Goal: Transaction & Acquisition: Purchase product/service

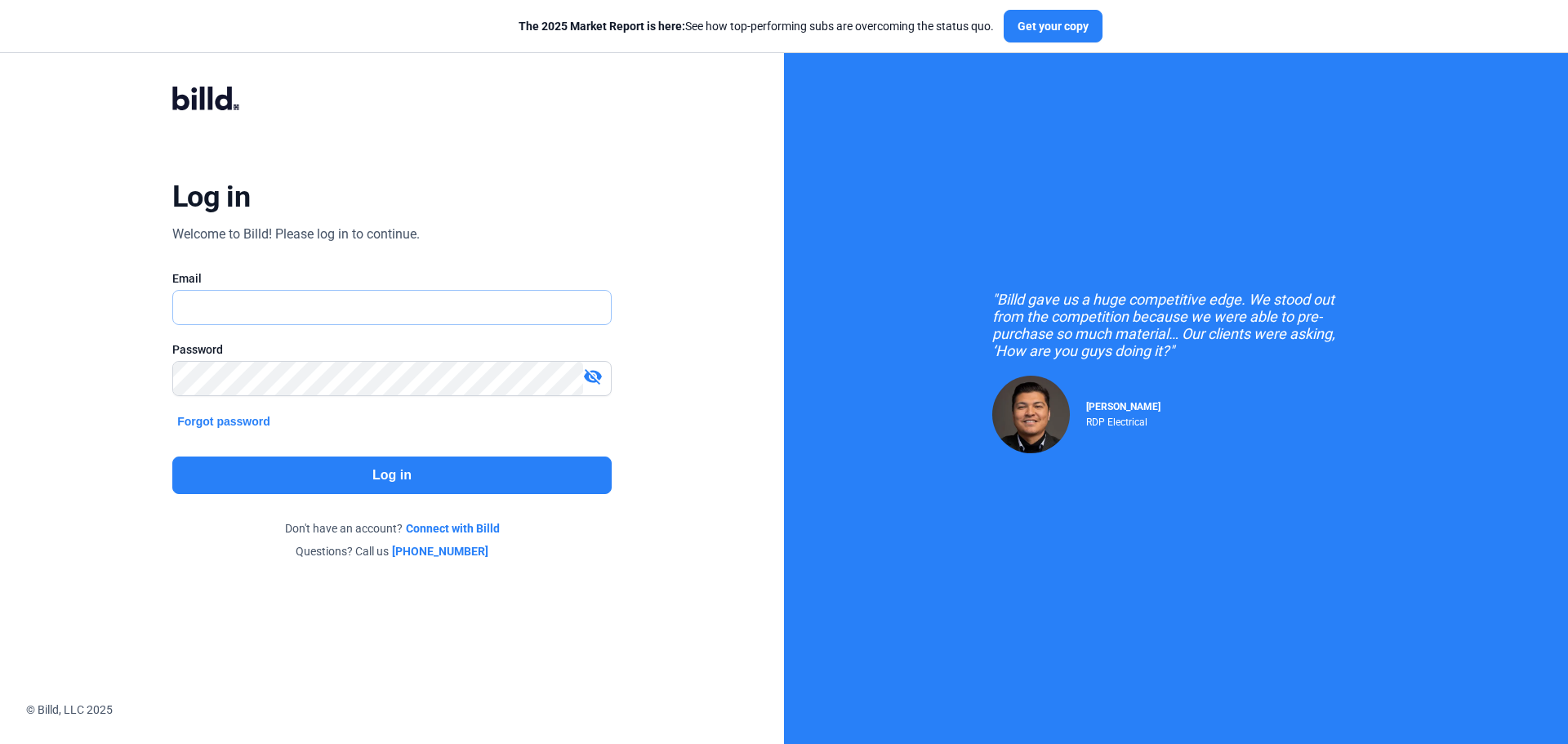
type input "[PERSON_NAME][EMAIL_ADDRESS][DOMAIN_NAME]"
click at [384, 462] on button "Log in" at bounding box center [392, 475] width 439 height 38
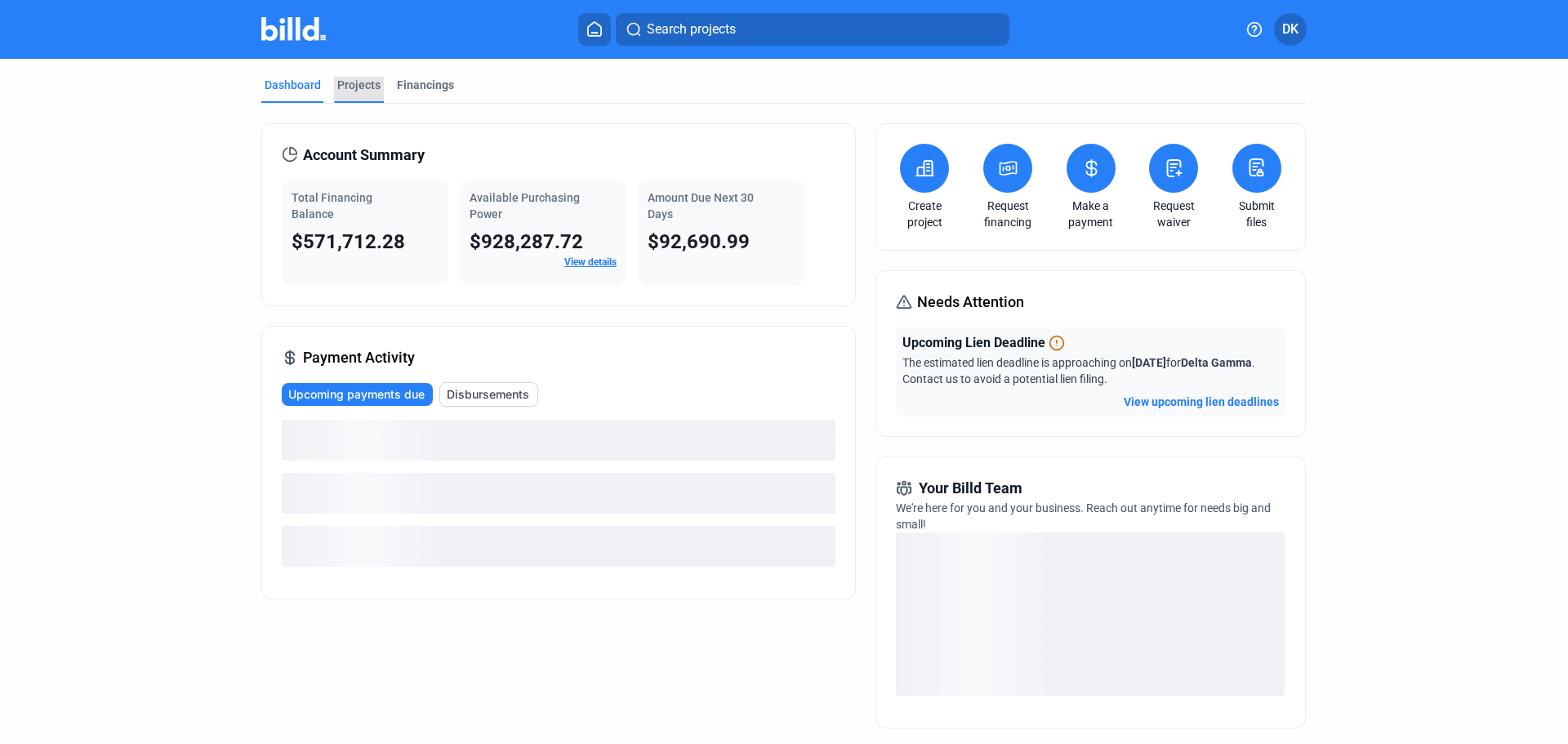
click at [340, 81] on div "Projects" at bounding box center [358, 85] width 44 height 17
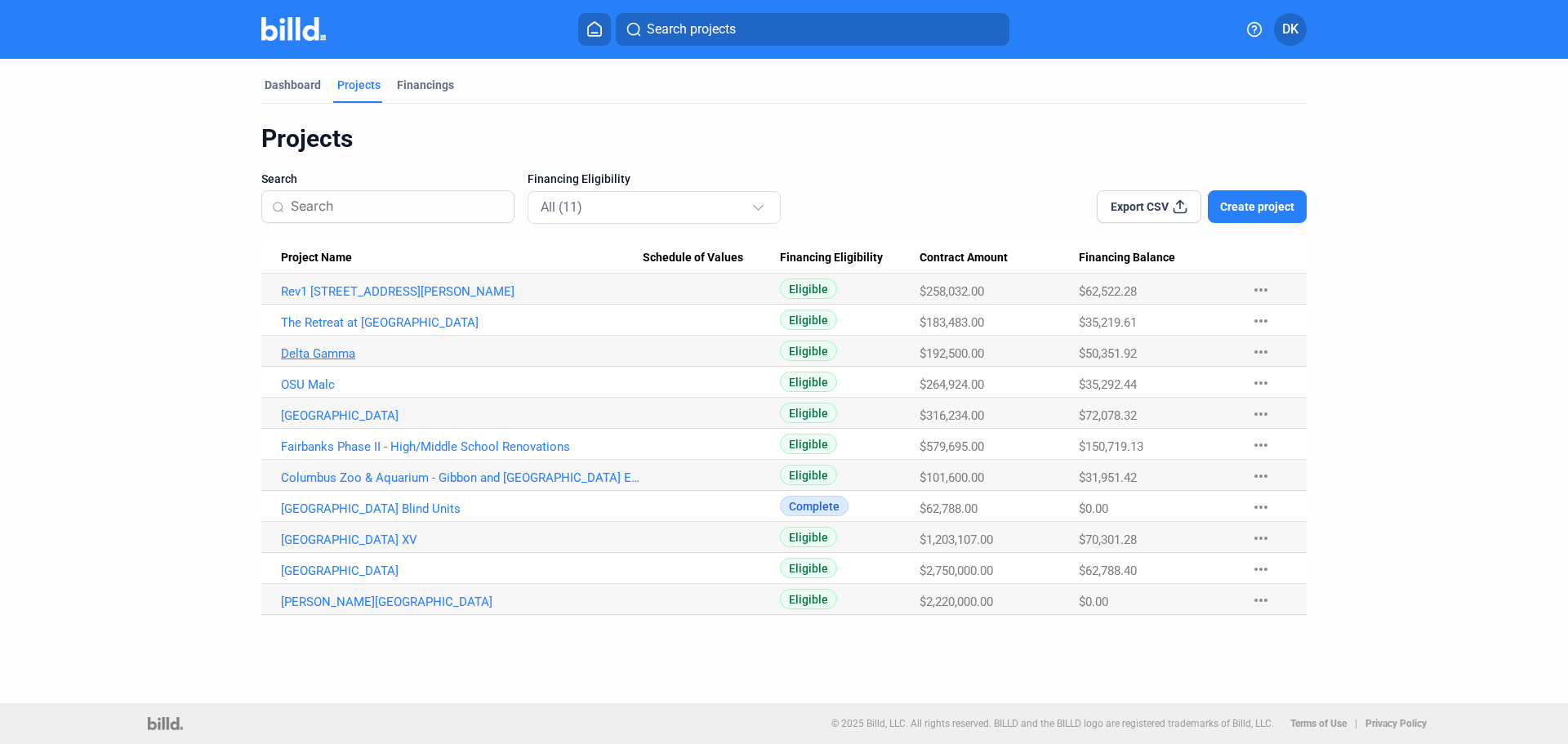
click at [334, 299] on link "Delta Gamma" at bounding box center [461, 292] width 362 height 15
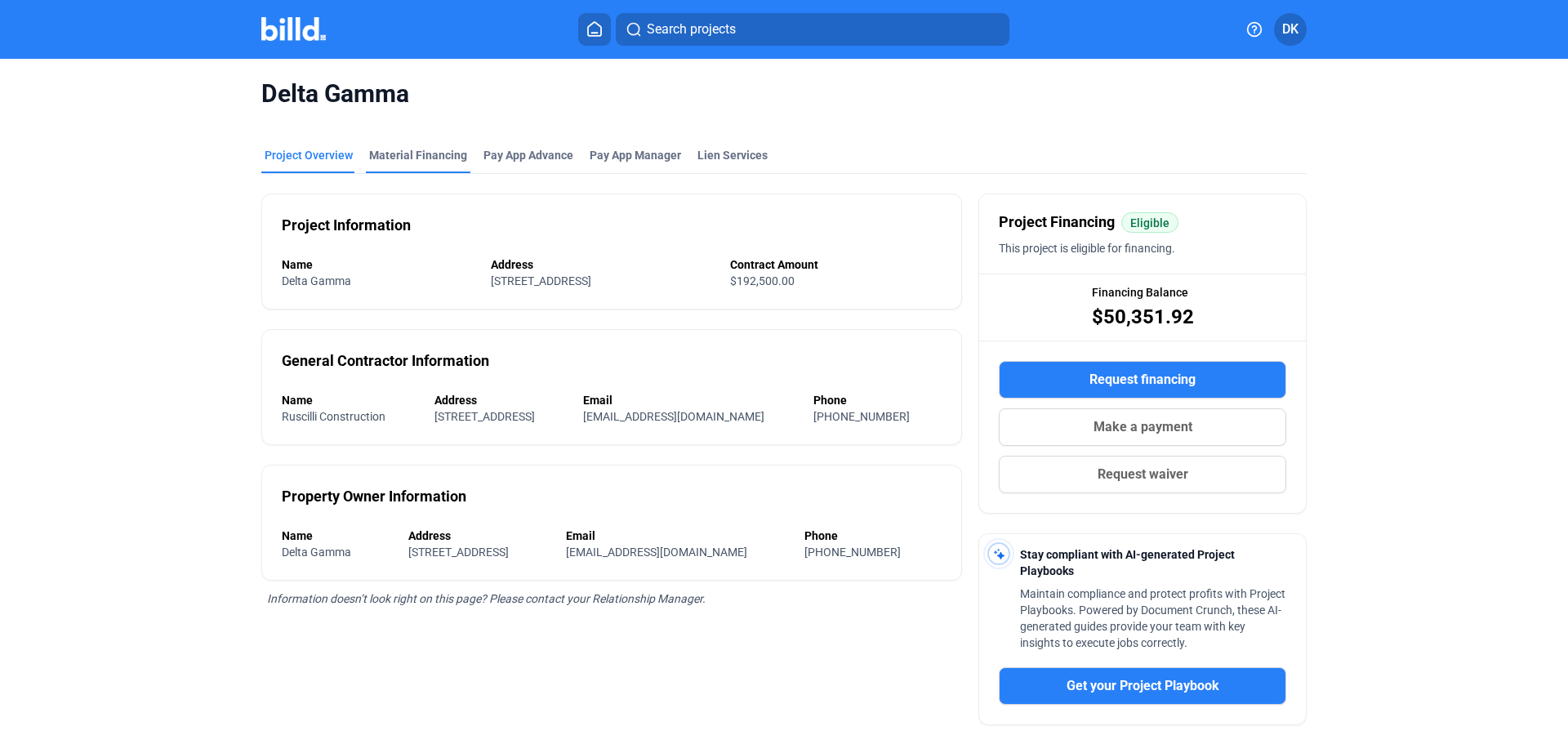
click at [450, 159] on div "Material Financing" at bounding box center [418, 156] width 98 height 17
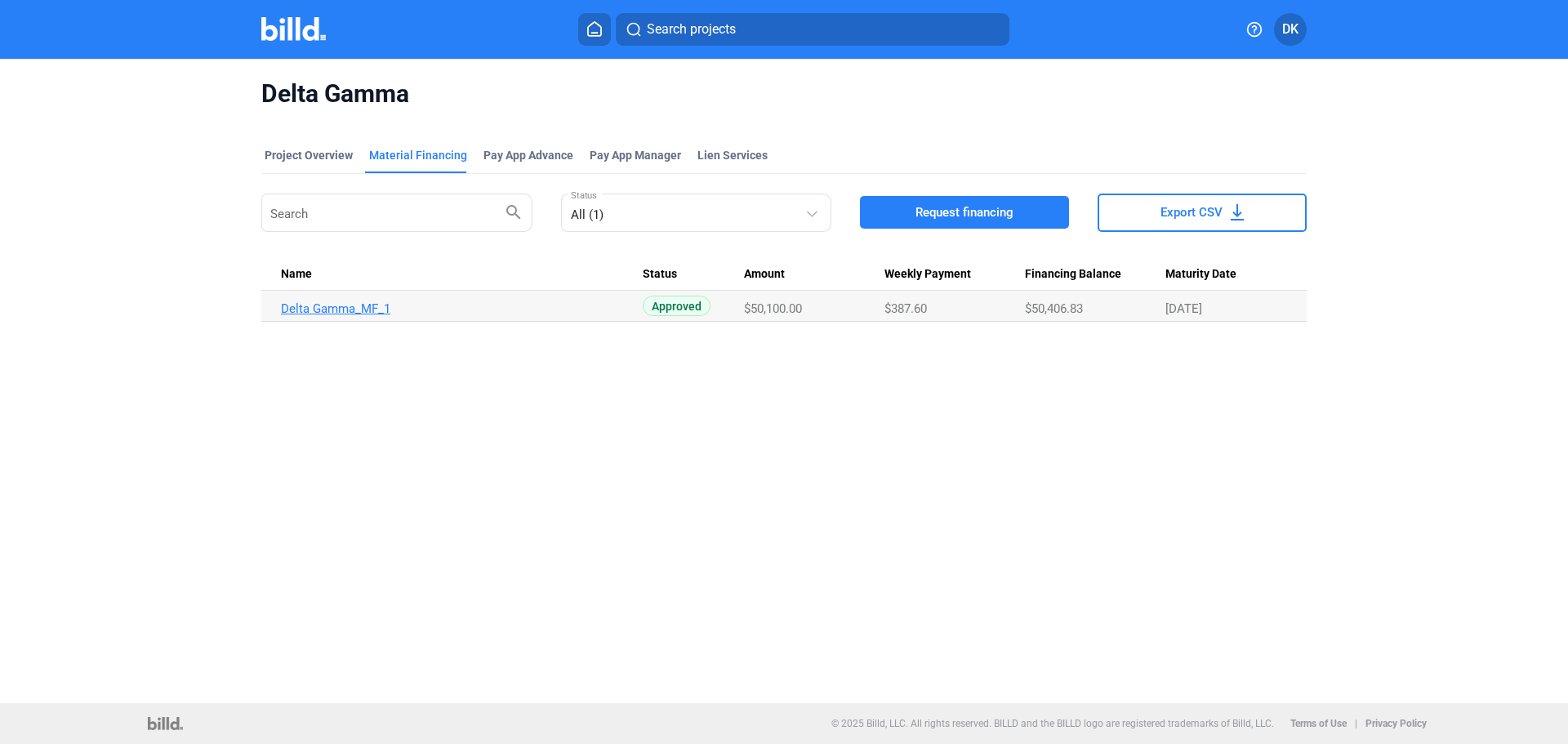
click at [345, 307] on link "Delta Gamma_MF_1" at bounding box center [461, 309] width 362 height 15
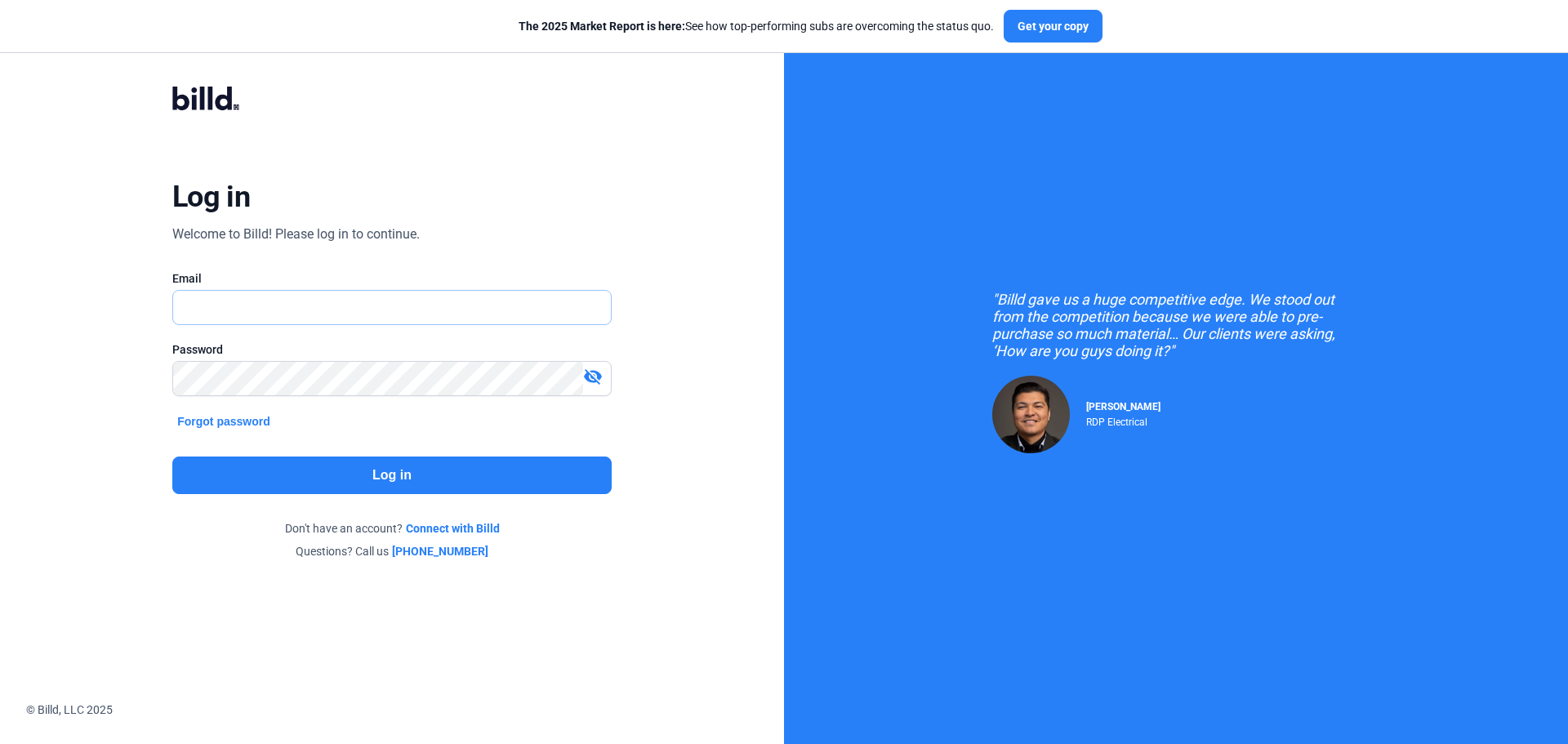
type input "[PERSON_NAME][EMAIL_ADDRESS][DOMAIN_NAME]"
drag, startPoint x: 0, startPoint y: 0, endPoint x: 419, endPoint y: 474, distance: 632.6
click at [419, 474] on button "Log in" at bounding box center [392, 475] width 439 height 38
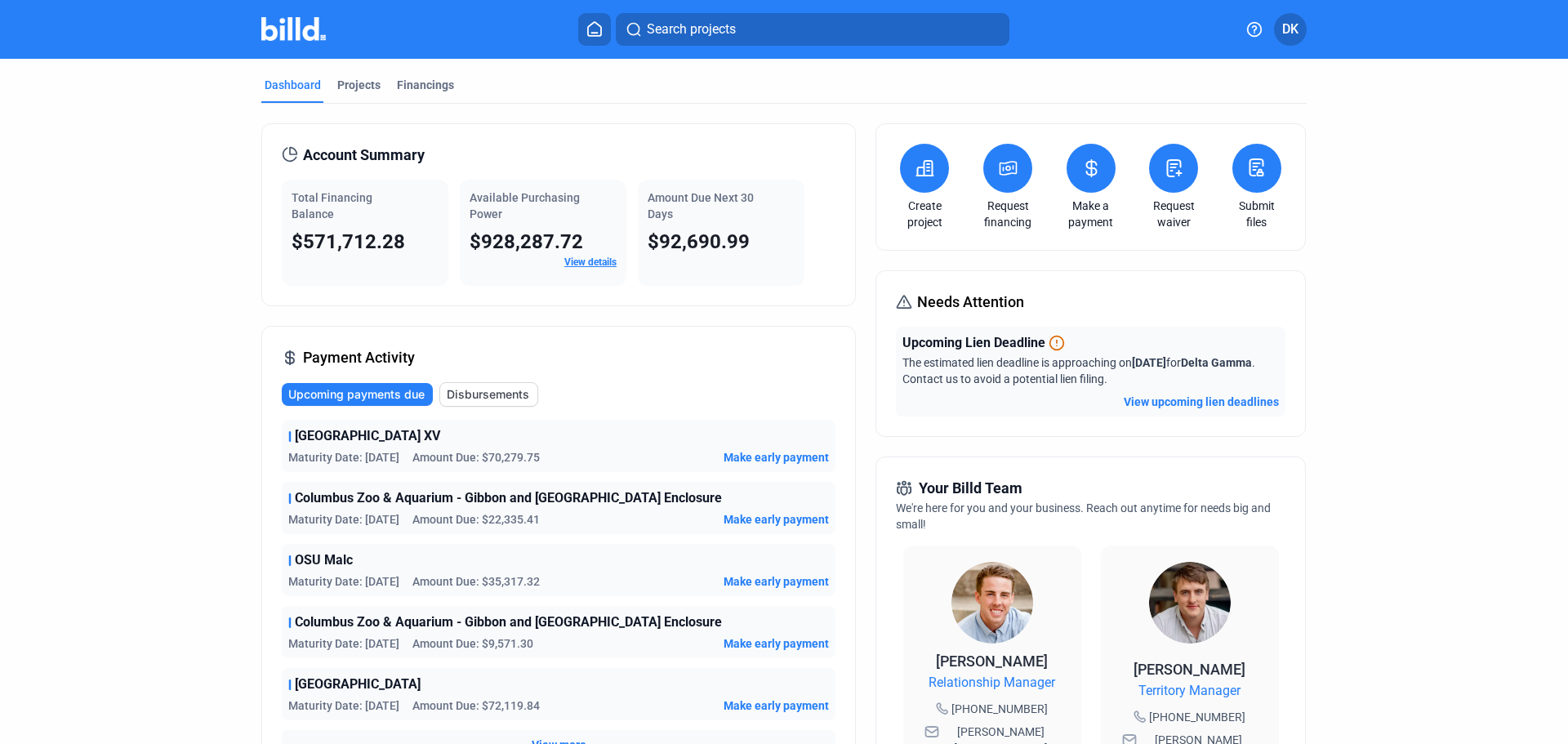
click at [922, 190] on button at bounding box center [923, 168] width 49 height 49
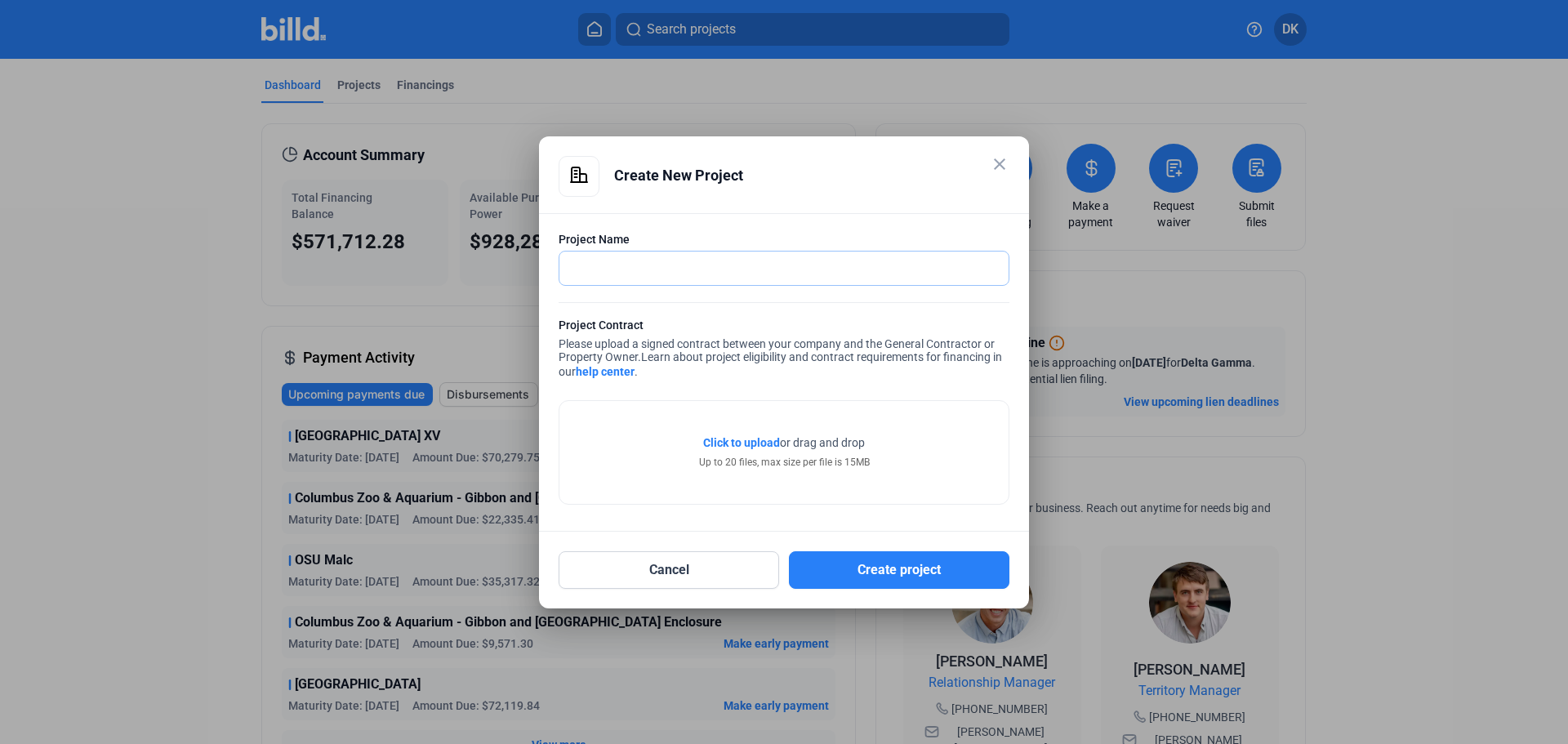
click at [699, 271] on input "text" at bounding box center [774, 269] width 431 height 33
type input "The Fitzgerald"
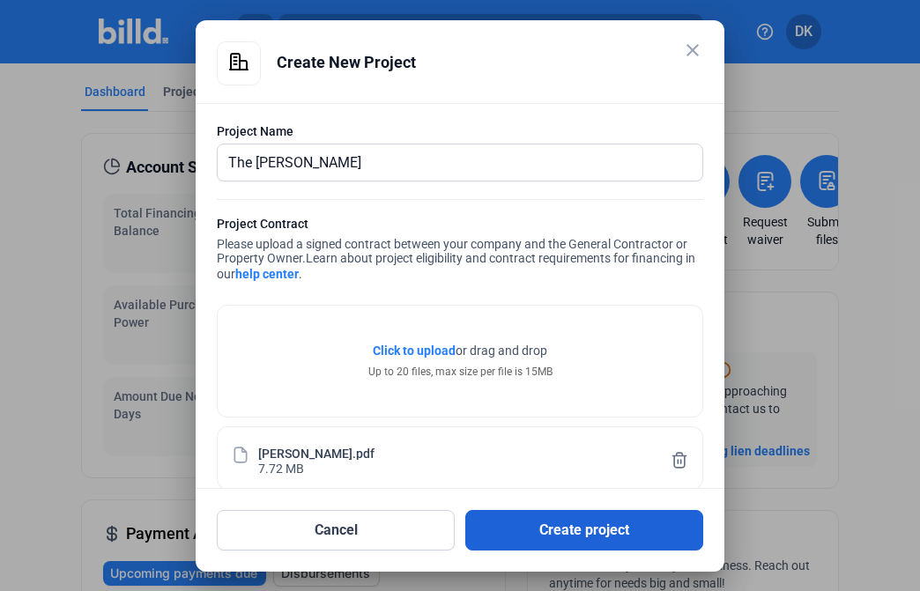
click at [580, 519] on button "Create project" at bounding box center [584, 530] width 238 height 41
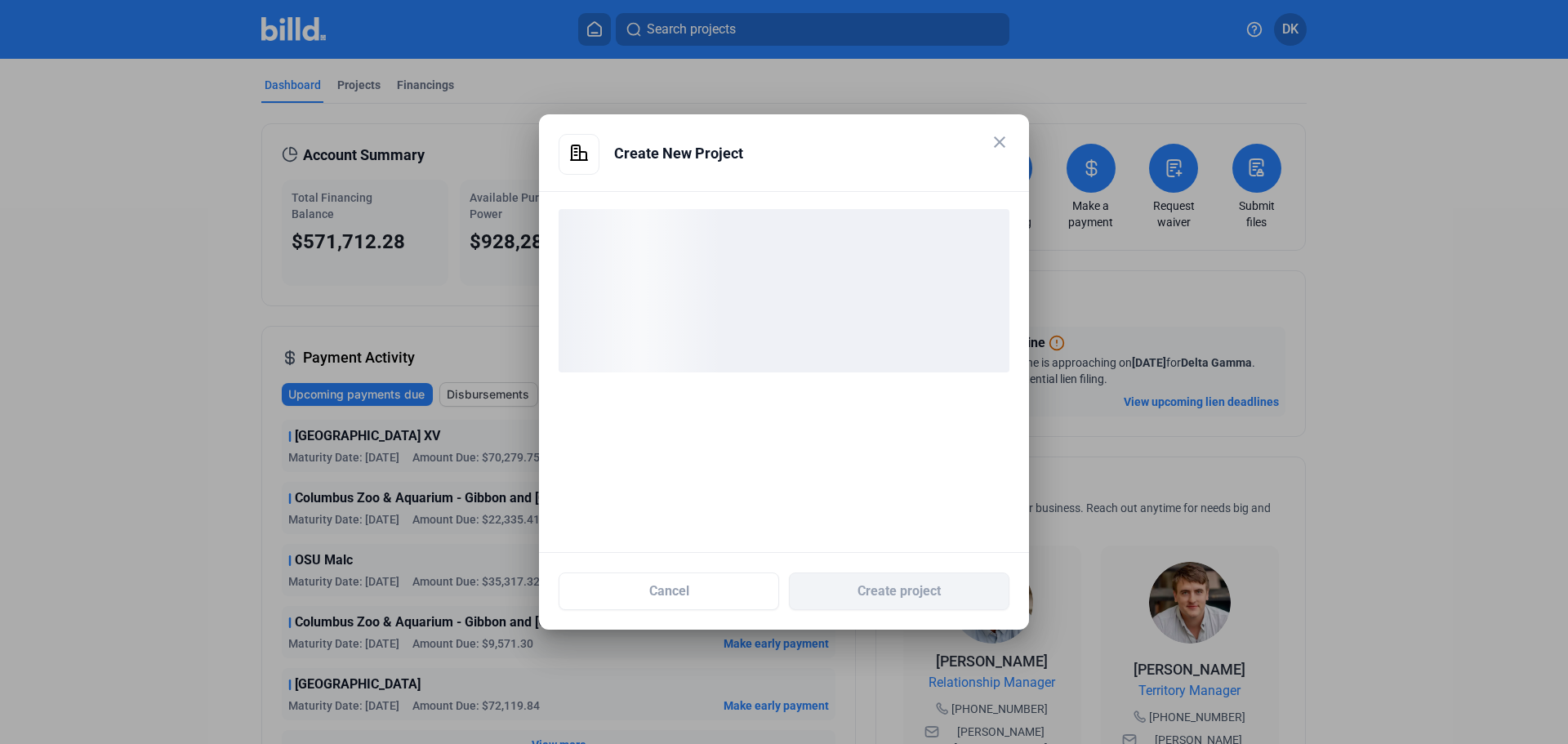
click at [885, 145] on div "Create New Project" at bounding box center [811, 154] width 395 height 39
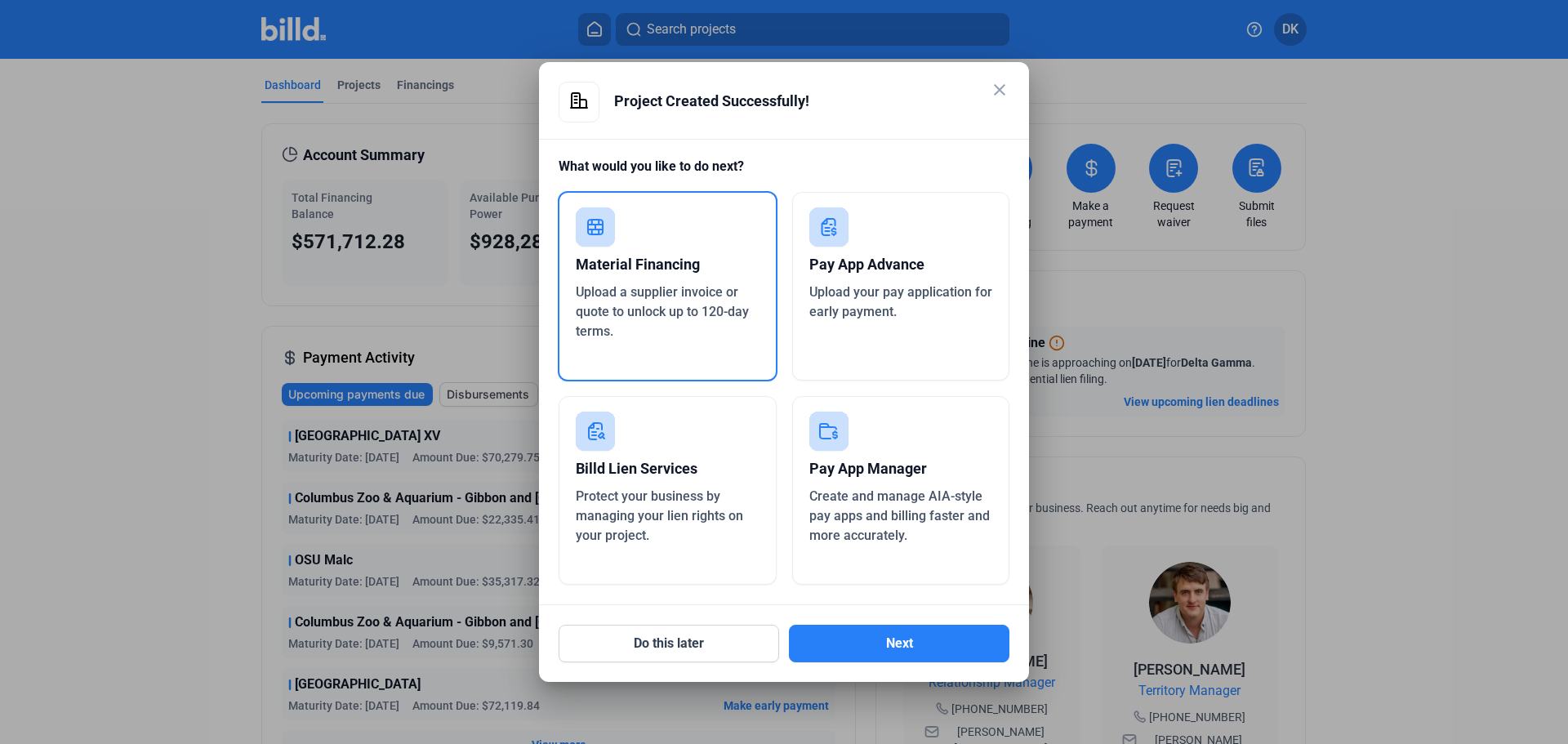
click at [691, 299] on span "Upload a supplier invoice or quote to unlock up to 120-day terms." at bounding box center [661, 311] width 173 height 55
click at [693, 302] on div "Upload a supplier invoice or quote to unlock up to 120-day terms." at bounding box center [667, 311] width 183 height 58
click at [935, 649] on button "Next" at bounding box center [899, 643] width 220 height 38
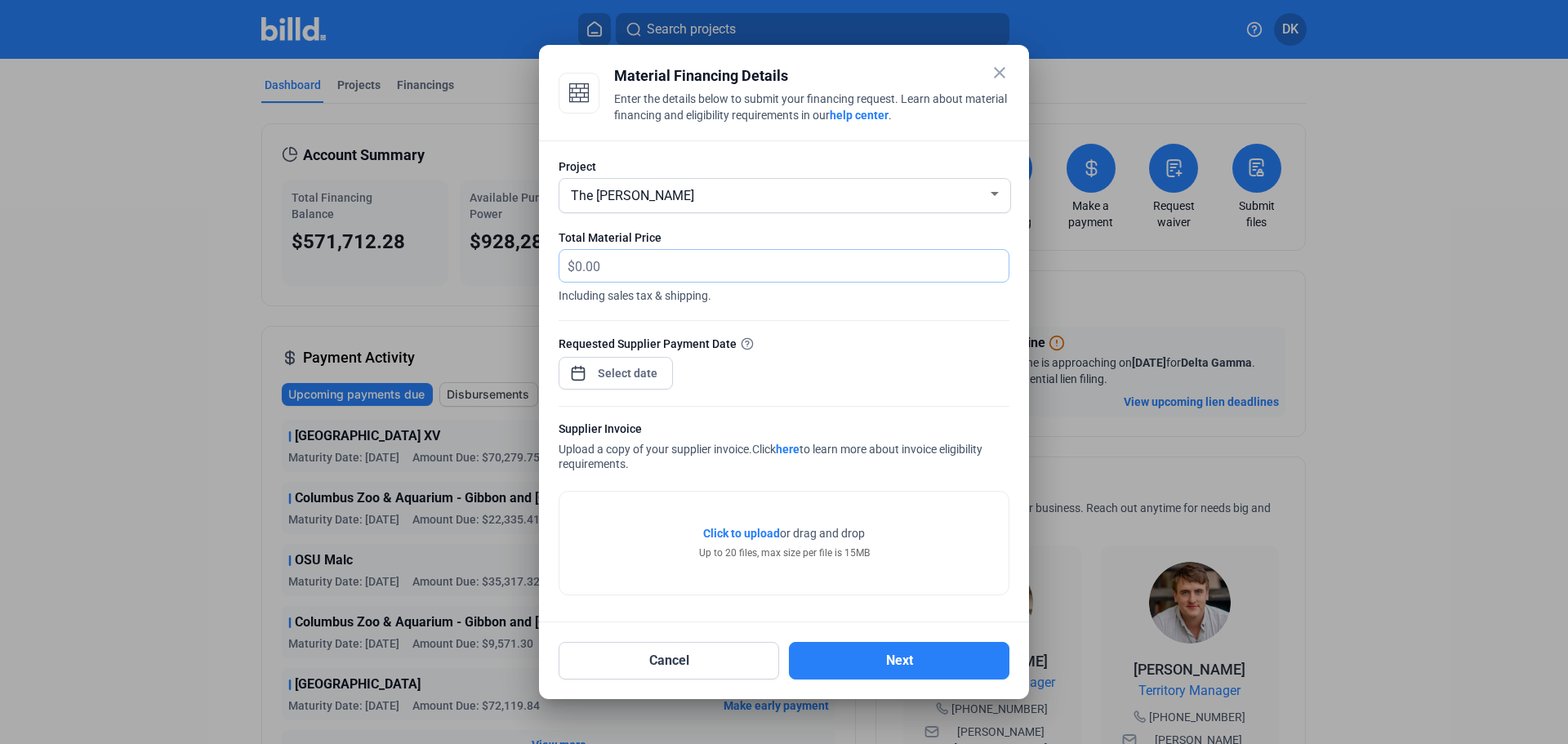
click at [630, 271] on input "text" at bounding box center [792, 266] width 433 height 32
type input "73,118.73"
click at [640, 369] on div "close Material Financing Details Enter the details below to submit your financi…" at bounding box center [784, 372] width 1568 height 744
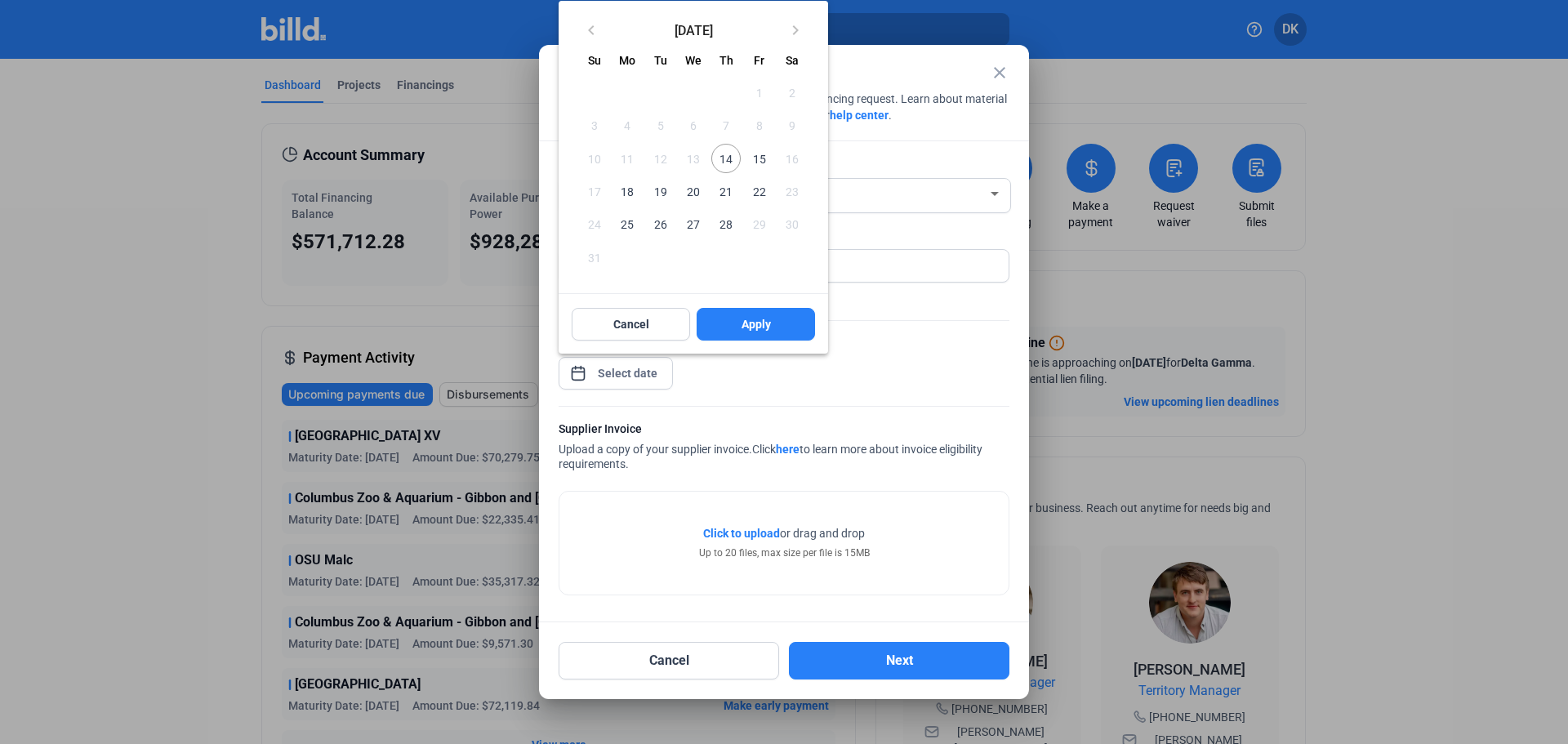
click at [627, 223] on span "25" at bounding box center [627, 224] width 30 height 30
click at [770, 332] on span "Apply" at bounding box center [756, 324] width 30 height 17
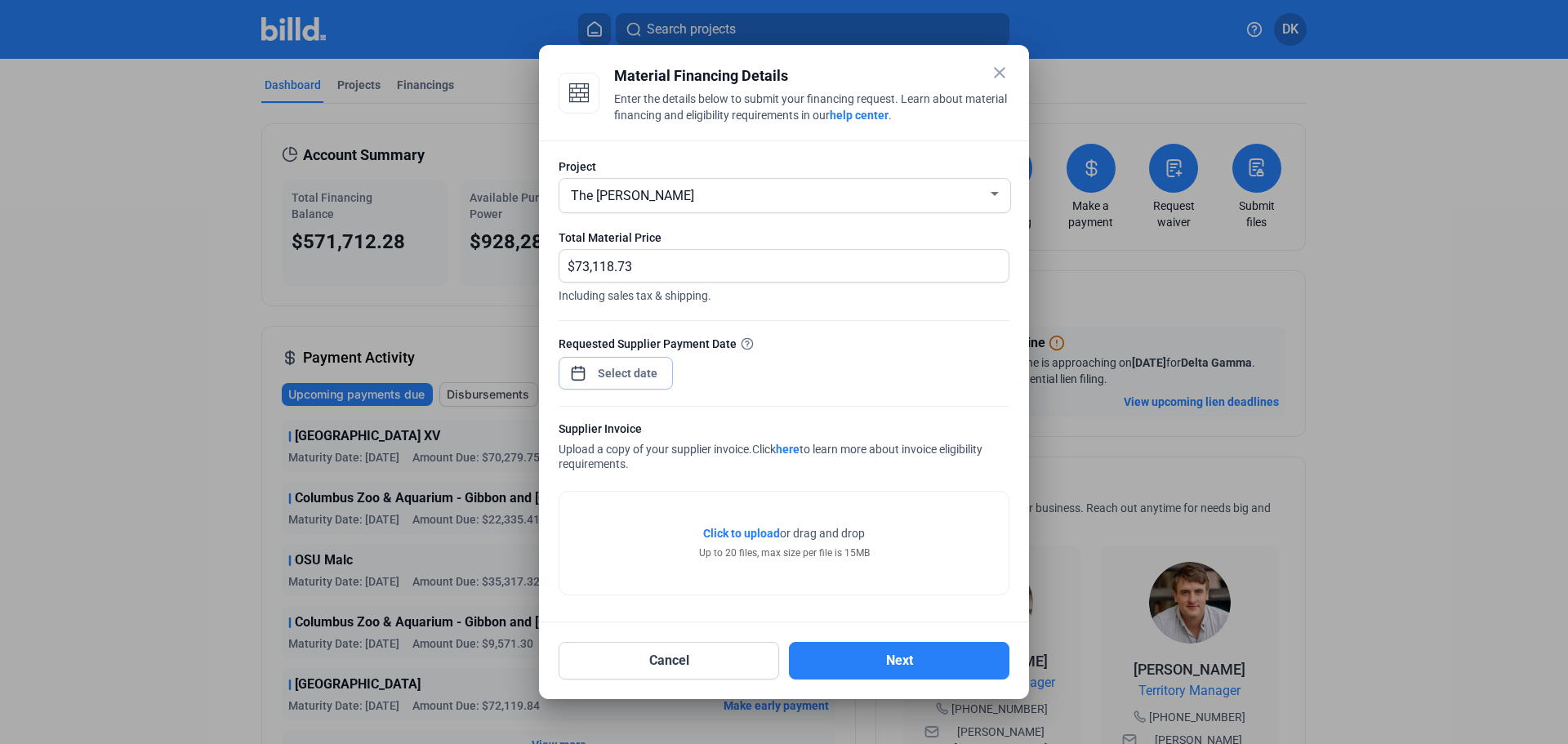
type input "Aug 25, 2025"
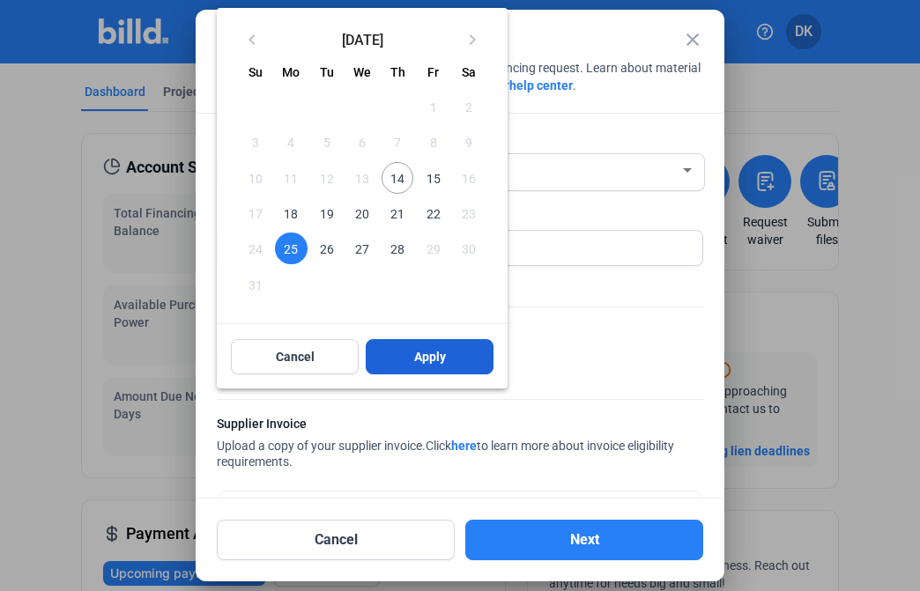
click at [463, 366] on button "Apply" at bounding box center [430, 356] width 128 height 35
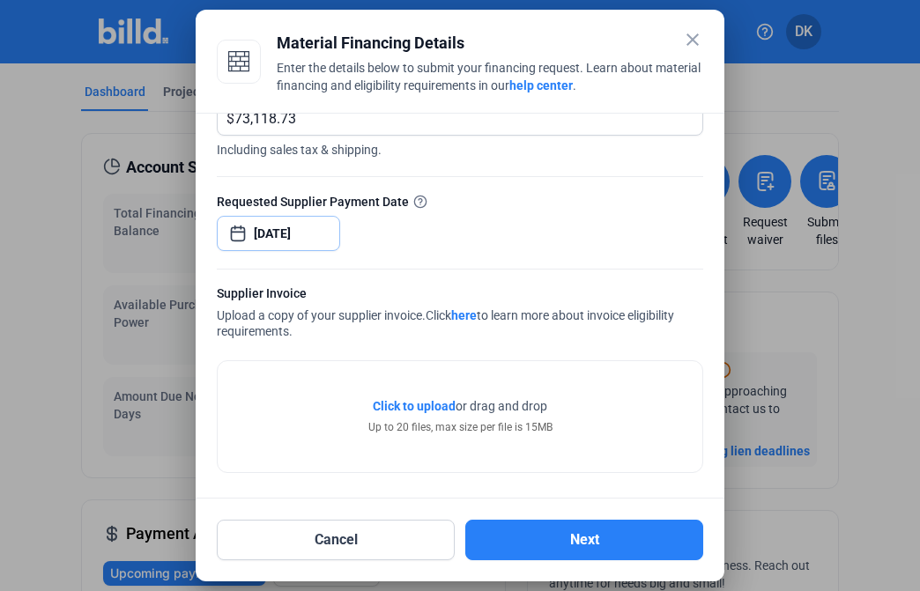
scroll to position [136, 0]
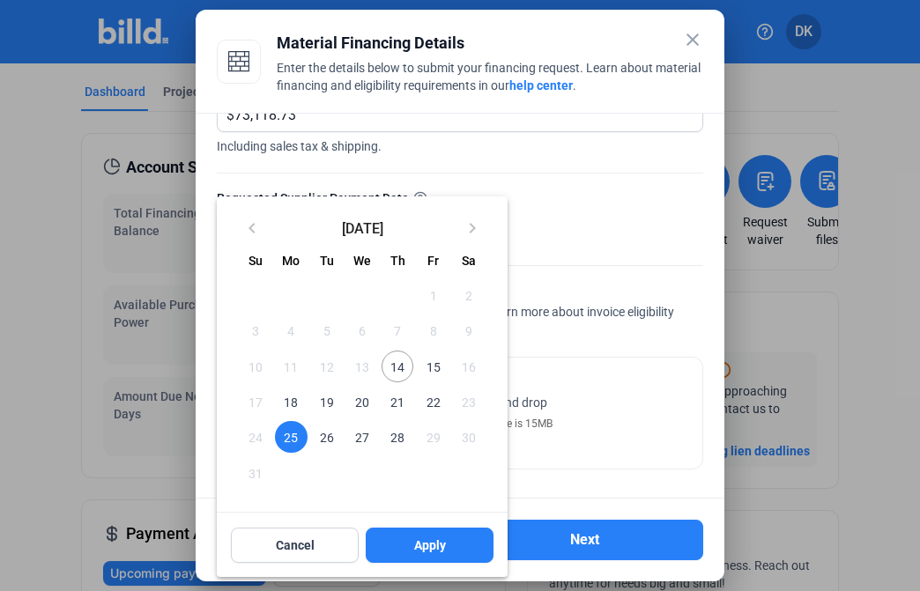
click at [290, 432] on span "25" at bounding box center [291, 437] width 32 height 32
click at [290, 440] on span "25" at bounding box center [291, 437] width 32 height 32
click at [430, 544] on span "Apply" at bounding box center [430, 546] width 32 height 18
click at [420, 550] on span "Apply" at bounding box center [430, 546] width 32 height 18
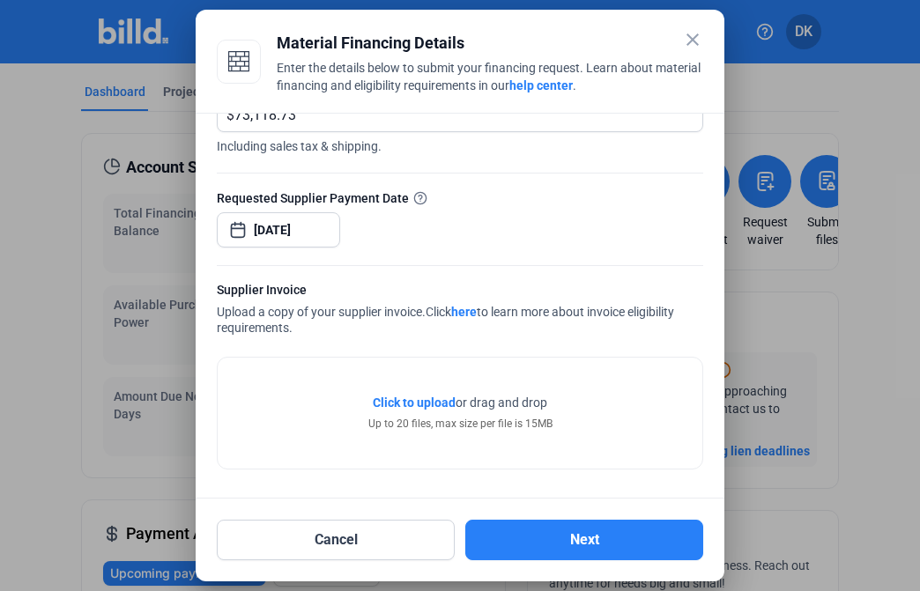
click at [648, 203] on div "Requested Supplier Payment Date" at bounding box center [460, 198] width 487 height 19
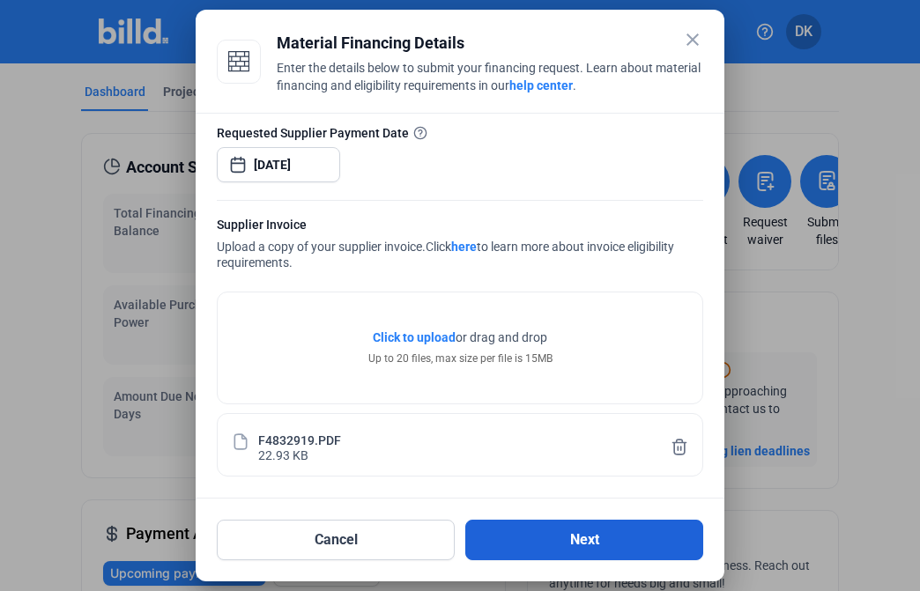
click at [566, 539] on button "Next" at bounding box center [584, 540] width 238 height 41
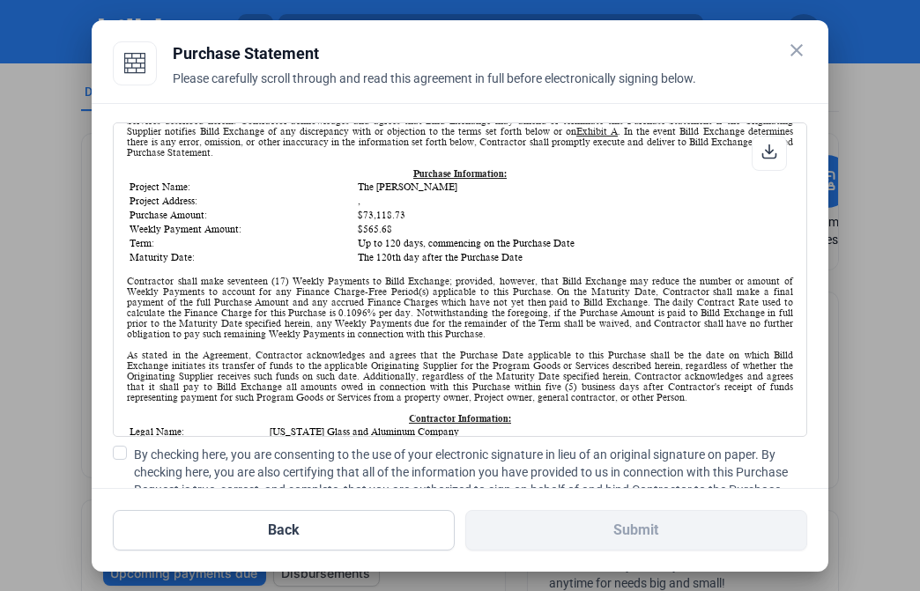
scroll to position [264, 0]
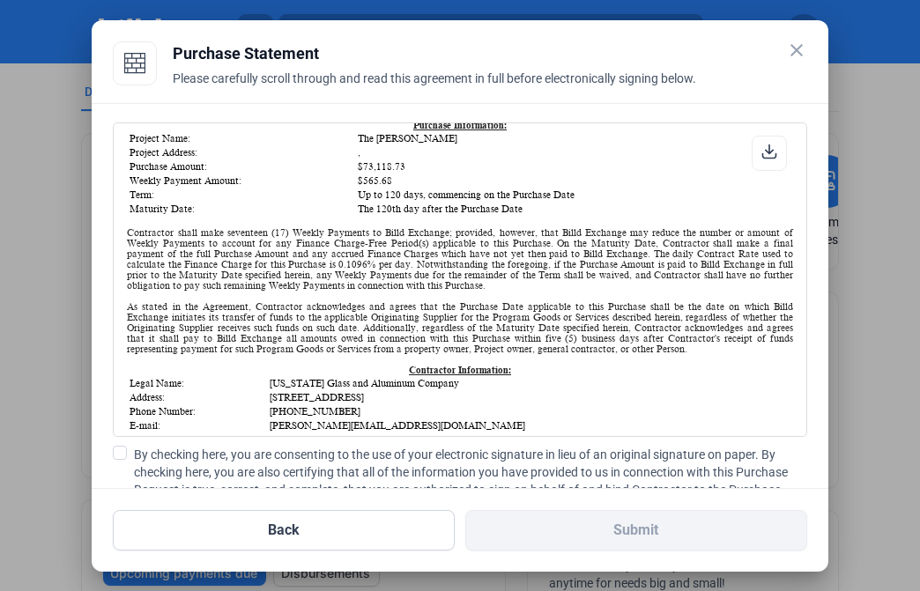
click at [119, 455] on span at bounding box center [120, 453] width 14 height 14
click at [0, 0] on input "By checking here, you are consenting to the use of your electronic signature in…" at bounding box center [0, 0] width 0 height 0
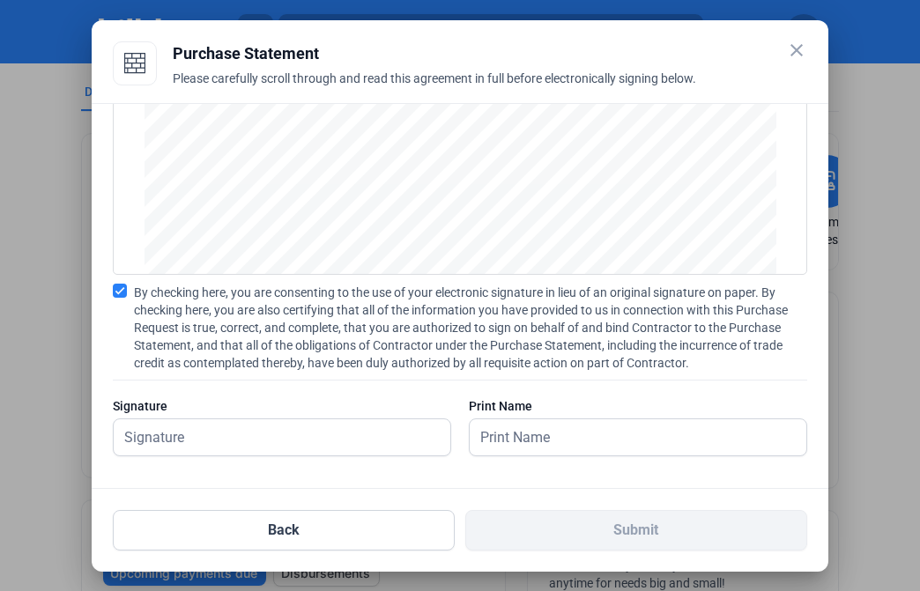
scroll to position [169, 0]
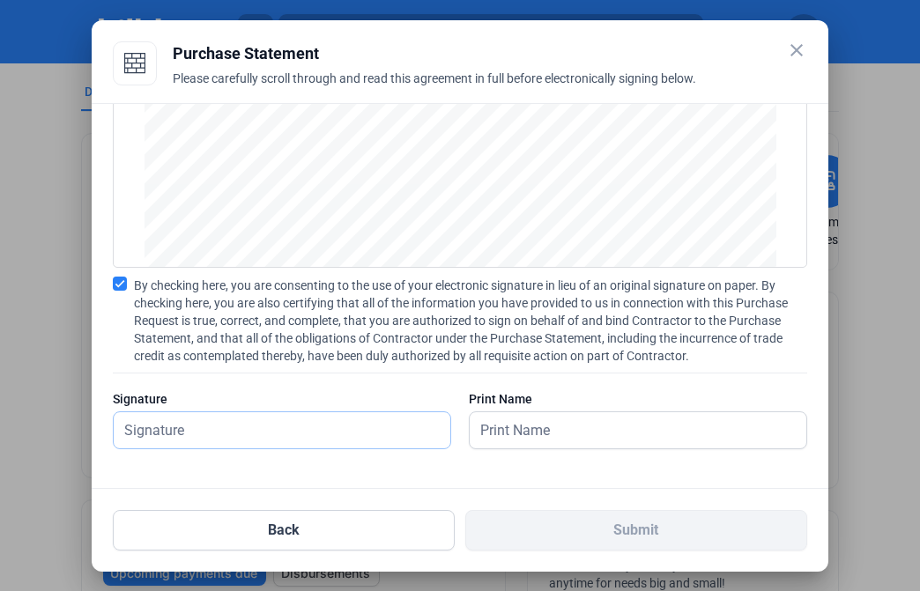
click at [353, 444] on input "text" at bounding box center [272, 431] width 317 height 36
type input "[PERSON_NAME]"
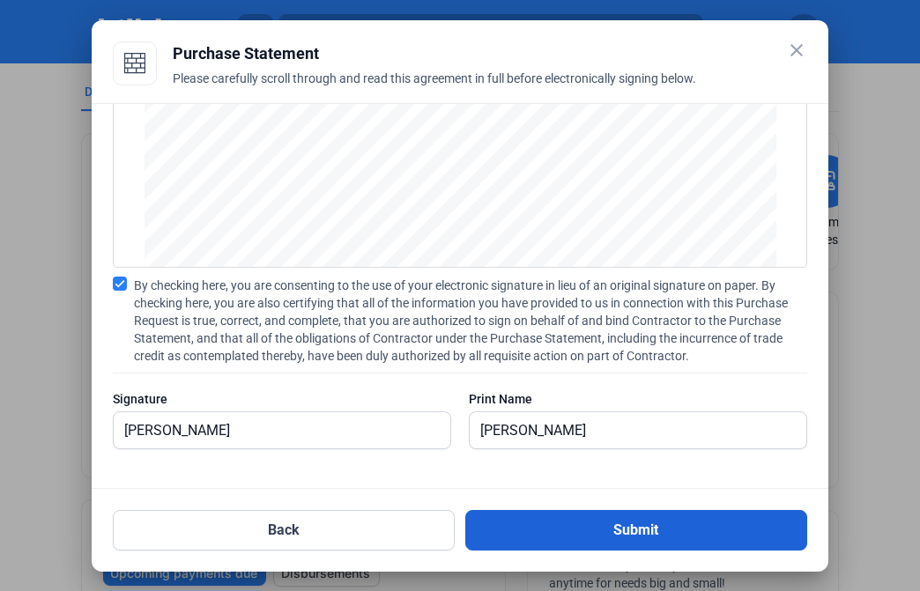
click at [711, 550] on button "Submit" at bounding box center [636, 530] width 342 height 41
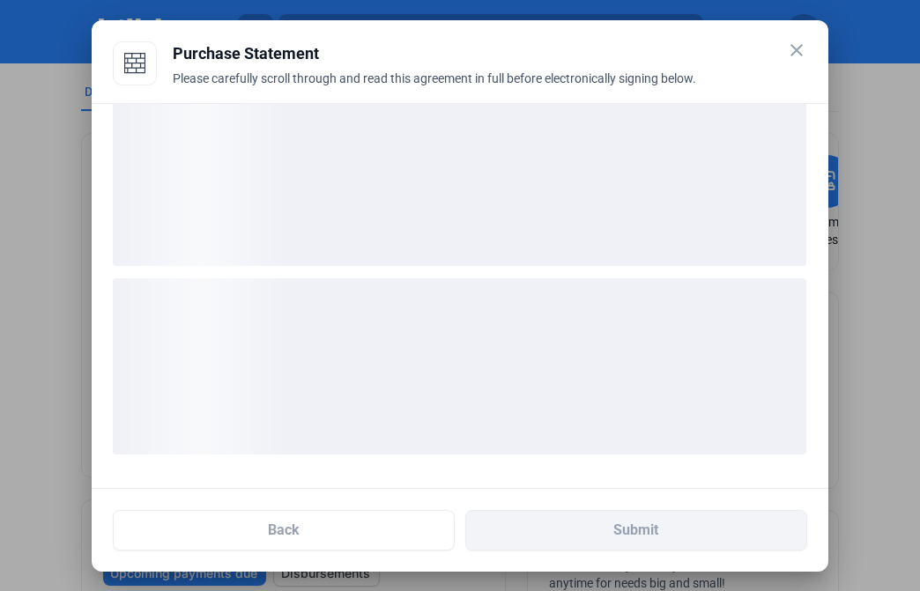
scroll to position [33, 0]
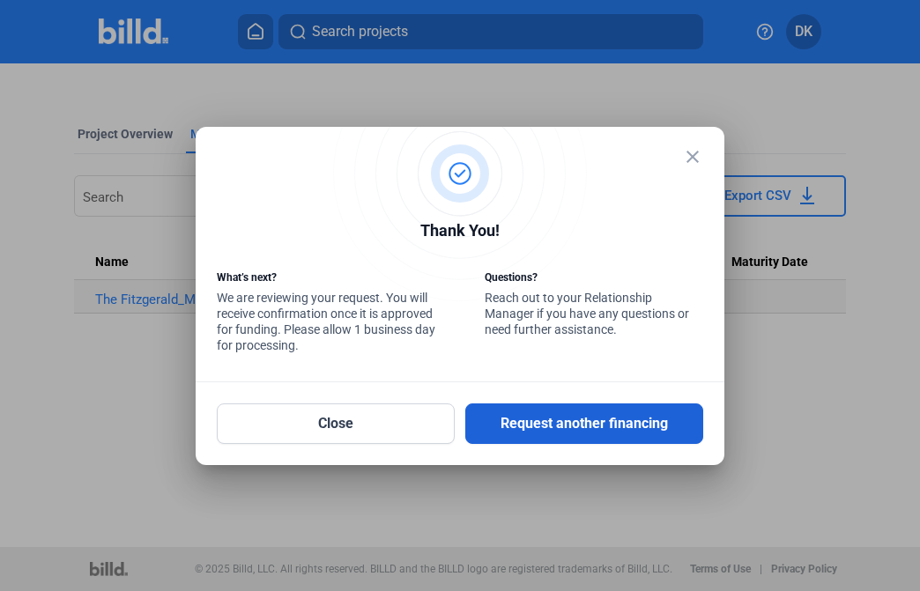
click at [593, 424] on button "Request another financing" at bounding box center [584, 424] width 238 height 41
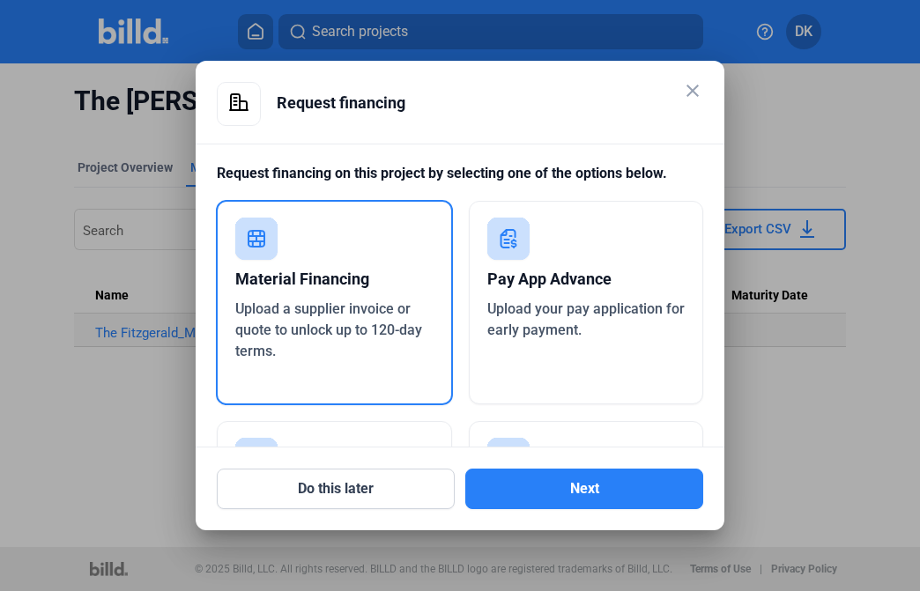
click at [377, 328] on span "Upload a supplier invoice or quote to unlock up to 120-day terms." at bounding box center [328, 330] width 187 height 59
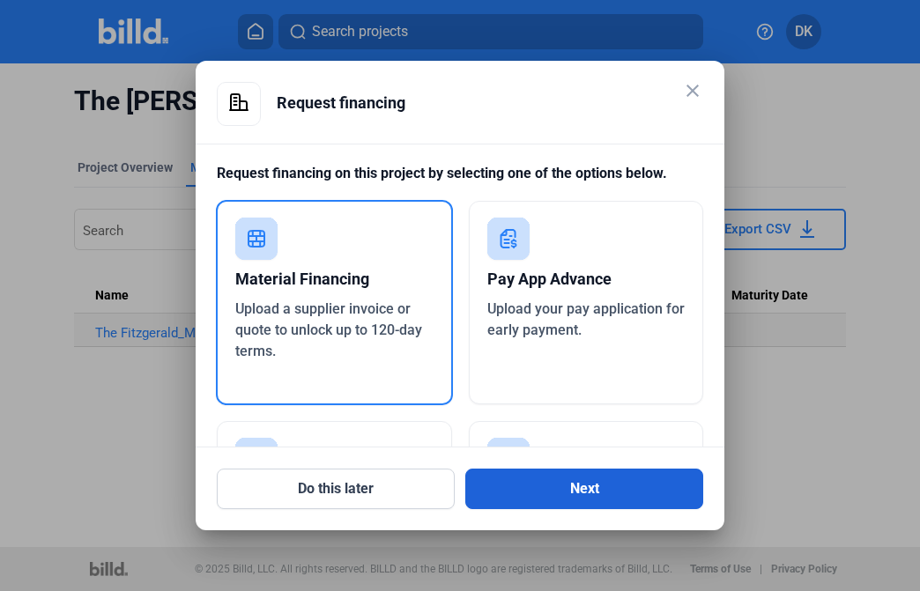
click at [573, 490] on button "Next" at bounding box center [584, 489] width 238 height 41
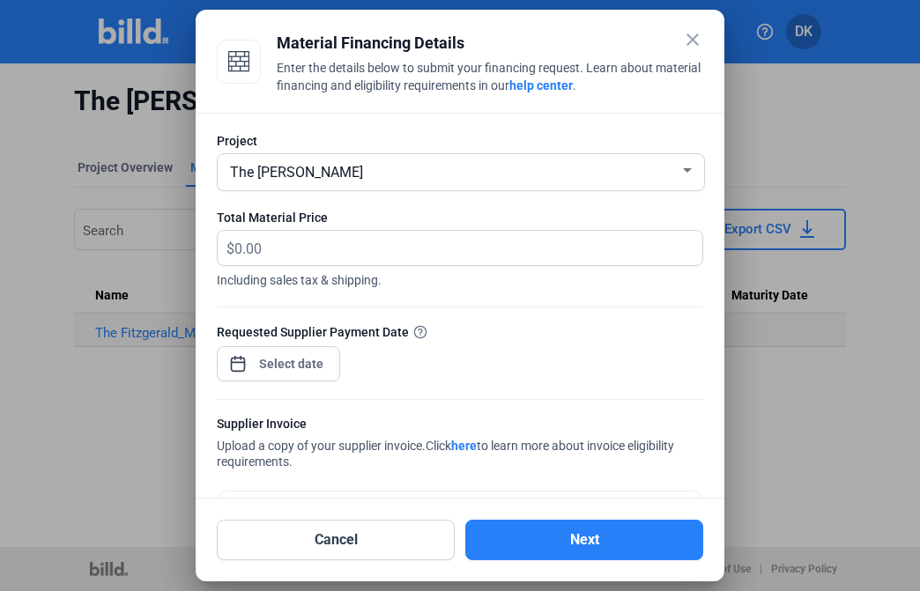
click at [887, 5] on div at bounding box center [460, 295] width 920 height 591
click at [273, 254] on input "text" at bounding box center [458, 248] width 448 height 34
type input "6,771.85"
click at [235, 366] on span "Open calendar" at bounding box center [238, 355] width 42 height 42
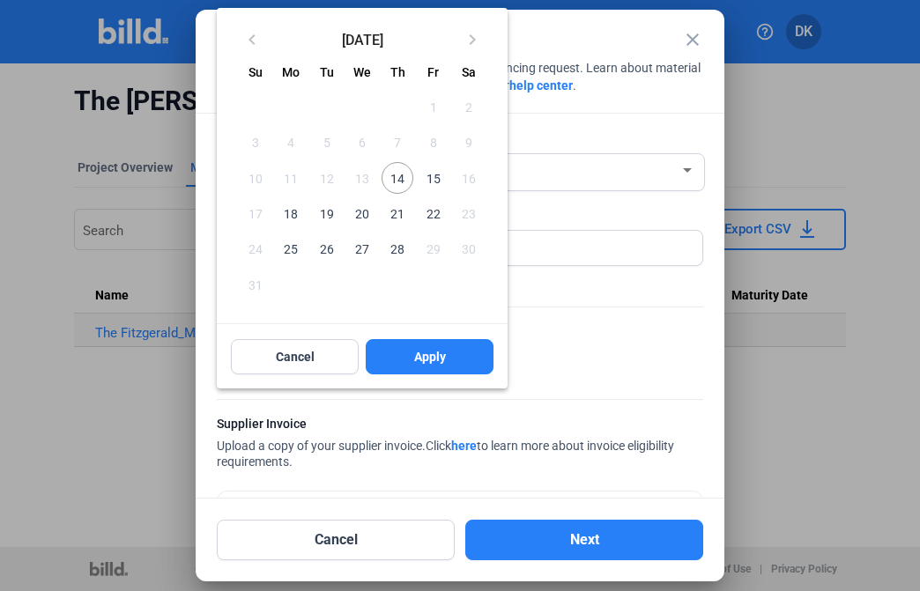
click at [292, 242] on span "25" at bounding box center [291, 249] width 32 height 32
click at [424, 358] on span "Apply" at bounding box center [430, 357] width 32 height 18
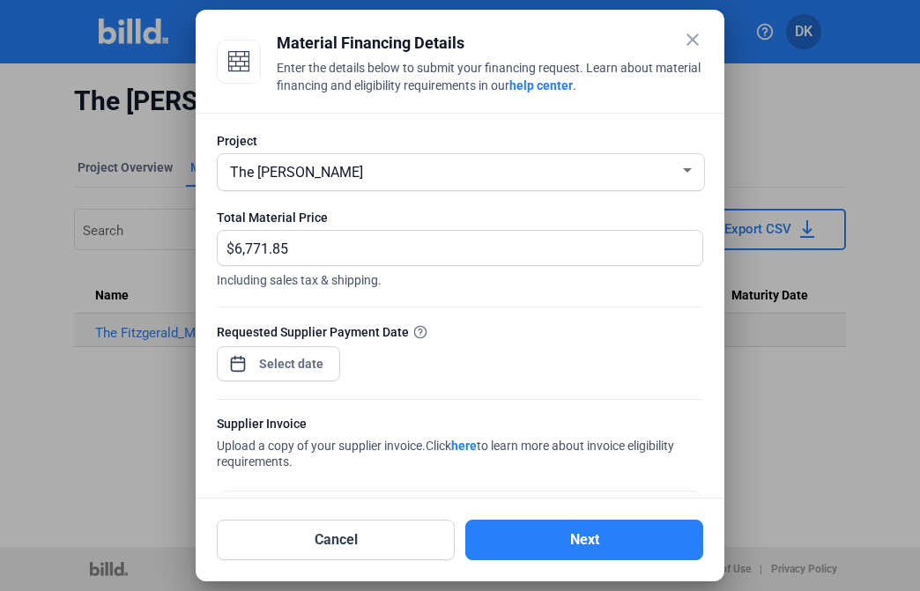
click at [604, 364] on div "Requested Supplier Payment Date" at bounding box center [460, 361] width 487 height 77
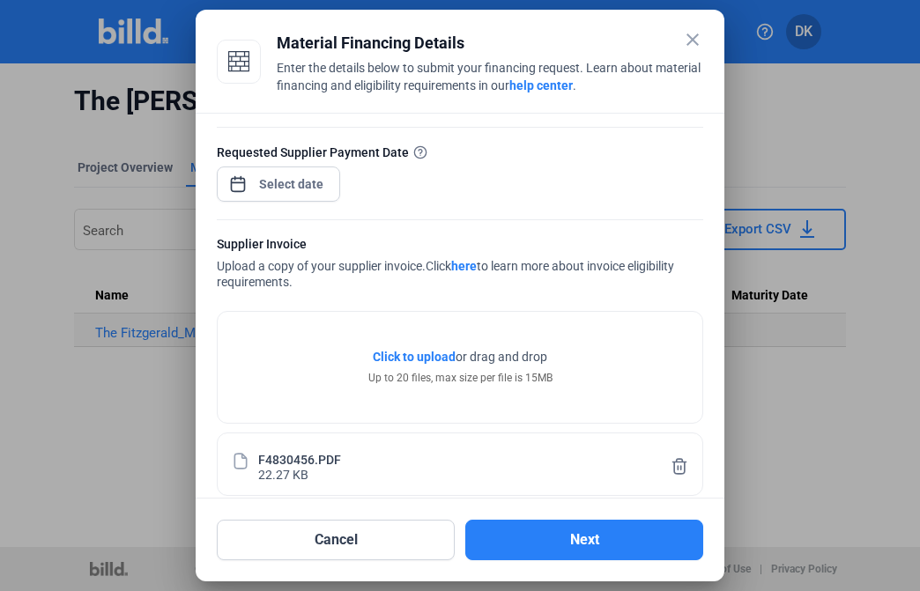
scroll to position [201, 0]
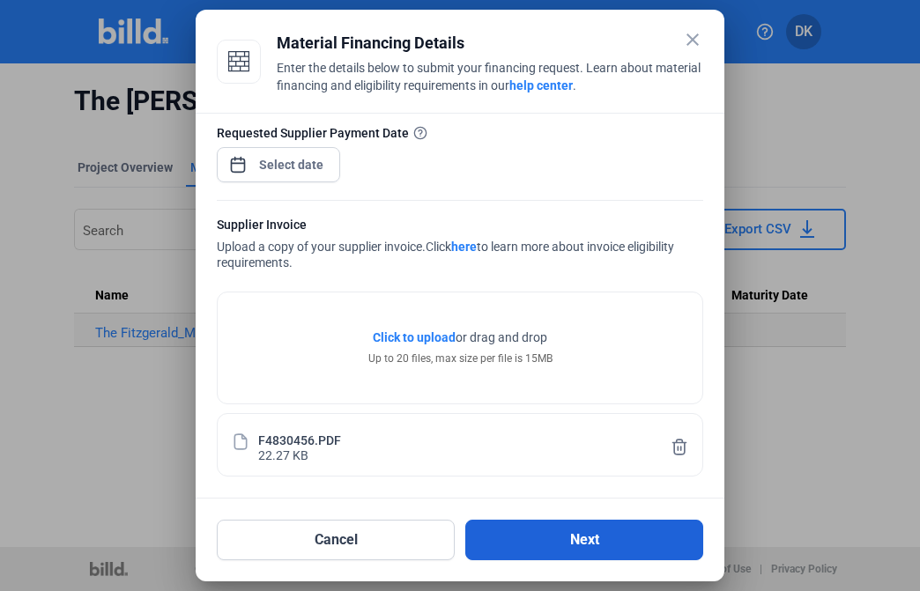
click at [588, 536] on button "Next" at bounding box center [584, 540] width 238 height 41
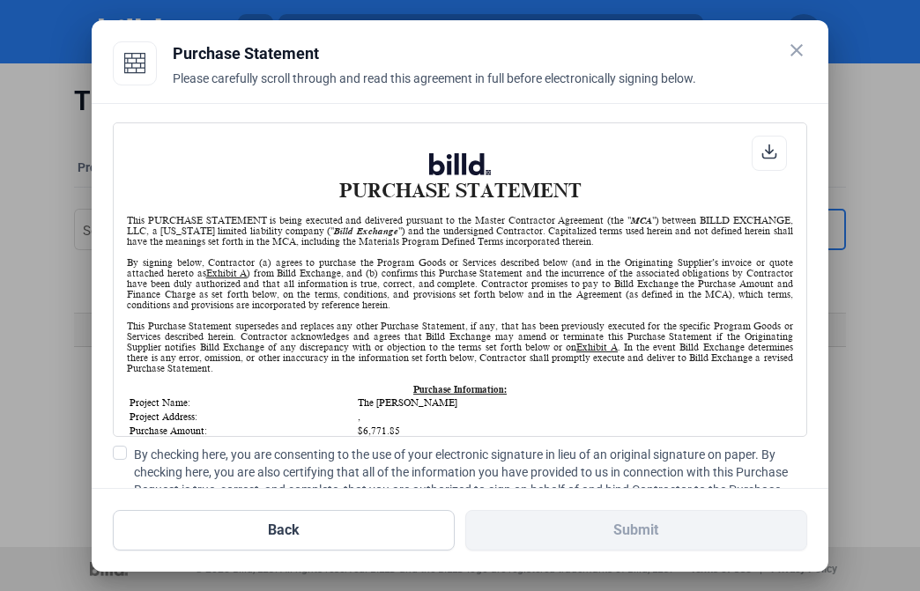
scroll to position [88, 0]
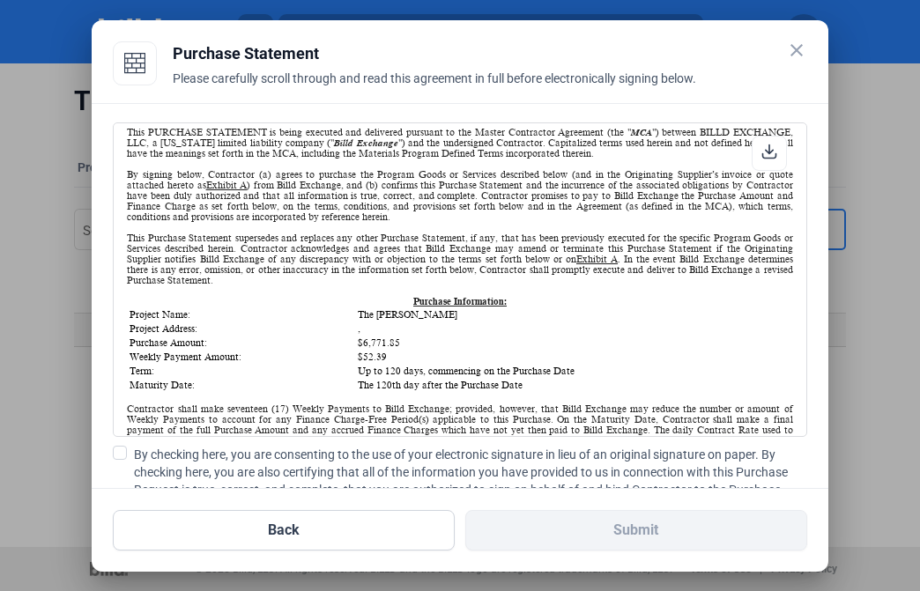
click at [116, 457] on span at bounding box center [120, 453] width 14 height 14
click at [0, 0] on input "By checking here, you are consenting to the use of your electronic signature in…" at bounding box center [0, 0] width 0 height 0
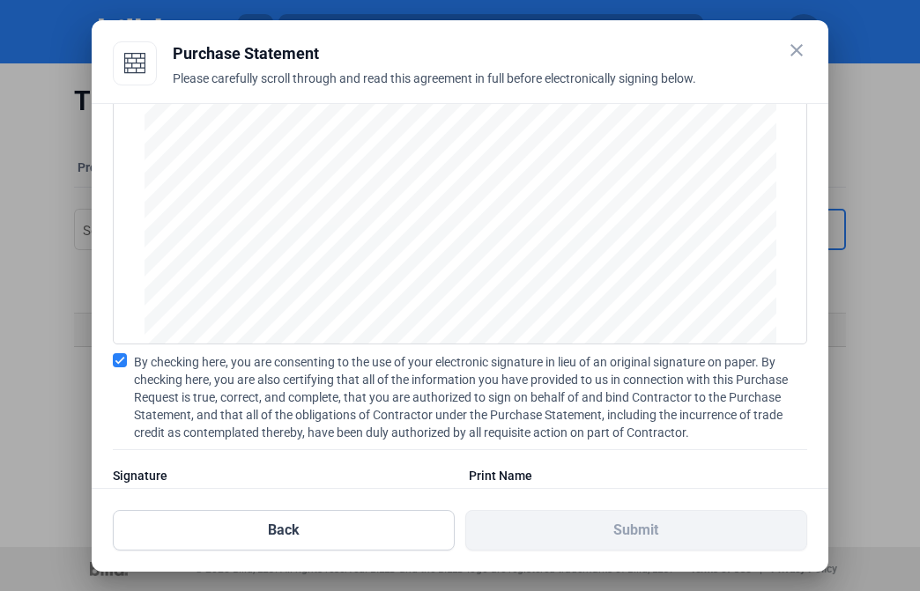
scroll to position [169, 0]
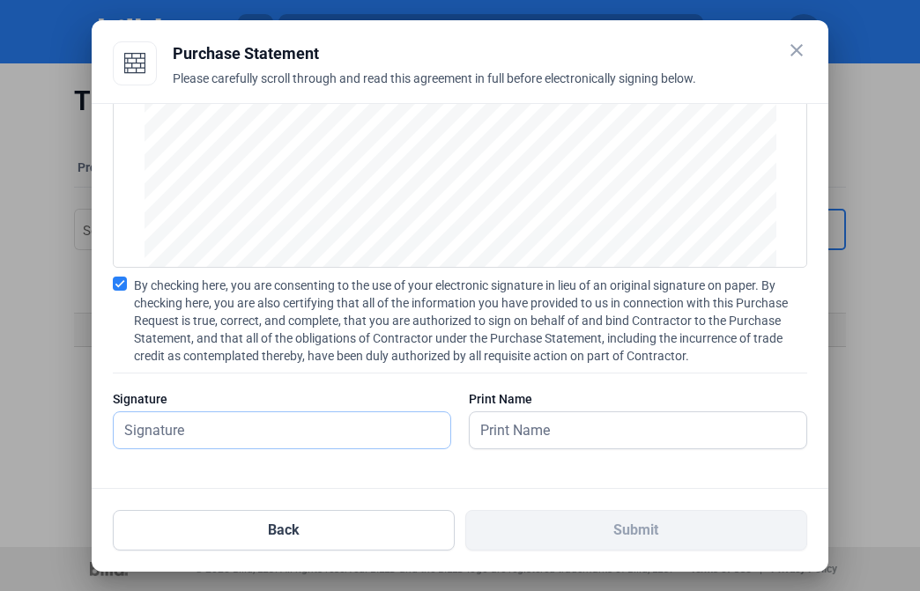
click at [339, 436] on input "text" at bounding box center [272, 431] width 317 height 36
type input "[PERSON_NAME]"
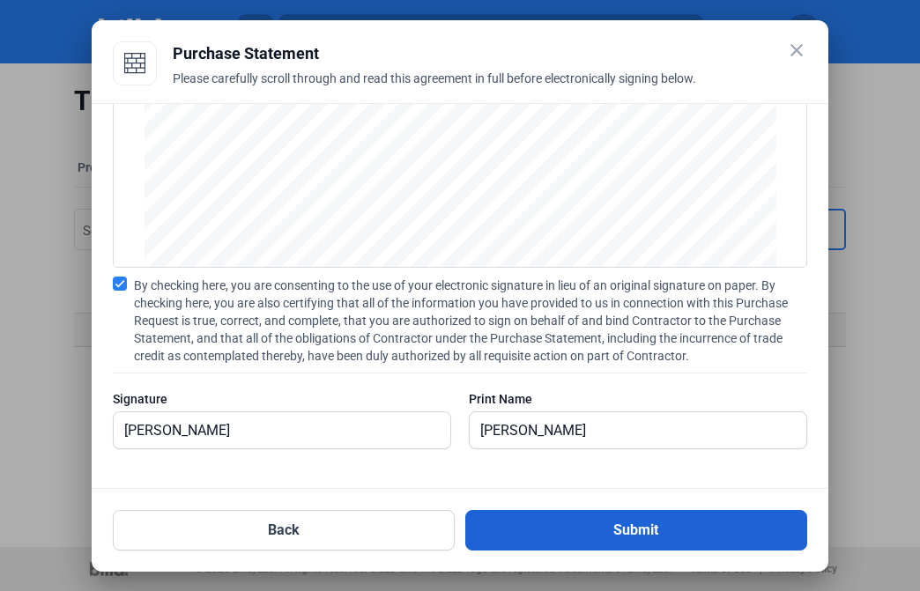
click at [624, 545] on button "Submit" at bounding box center [636, 530] width 342 height 41
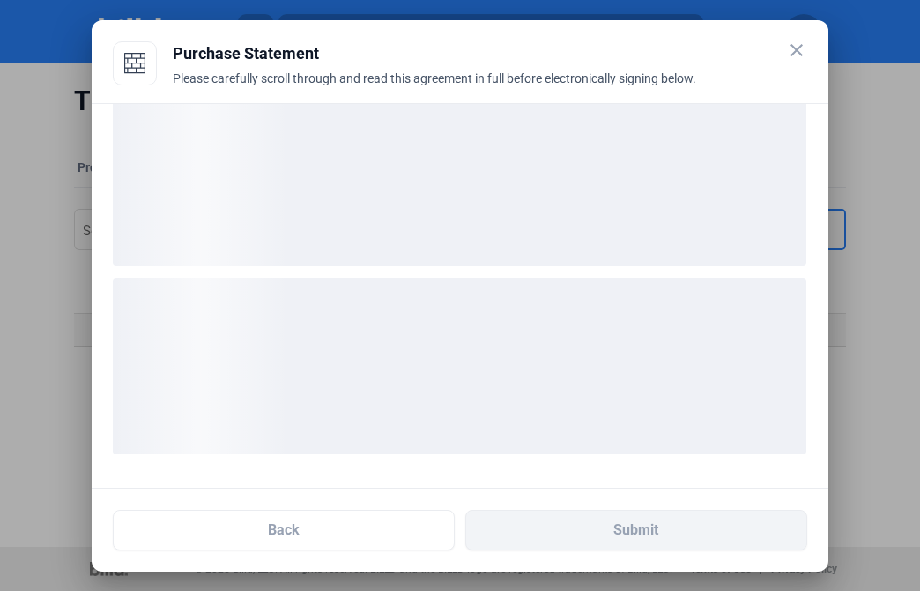
scroll to position [33, 0]
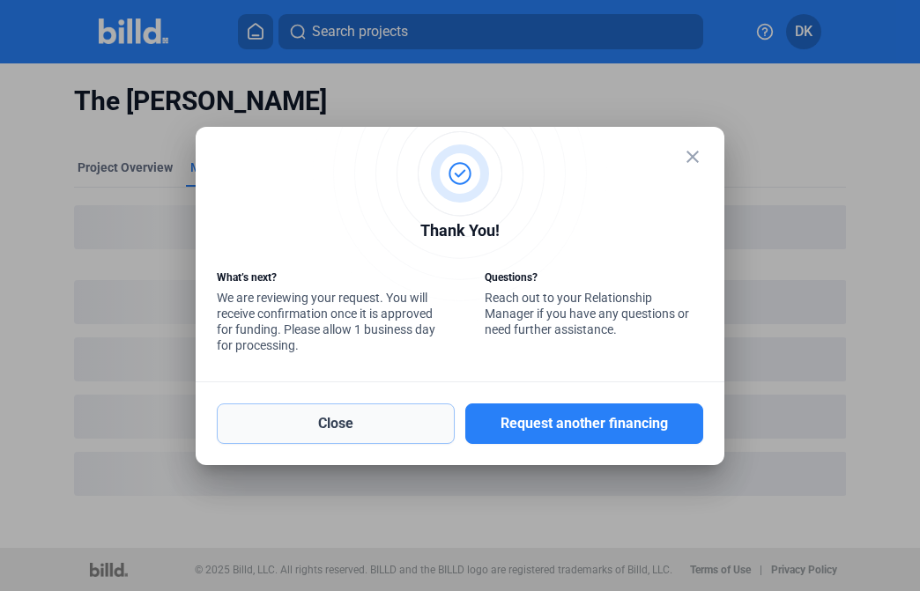
click at [340, 424] on button "Close" at bounding box center [336, 424] width 238 height 41
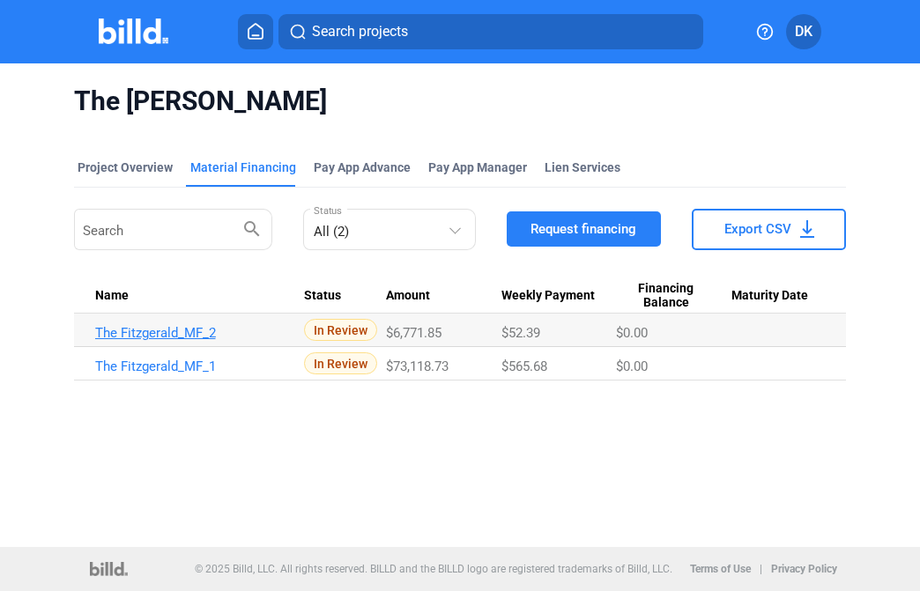
click at [136, 334] on link "The Fitzgerald_MF_2" at bounding box center [193, 333] width 197 height 16
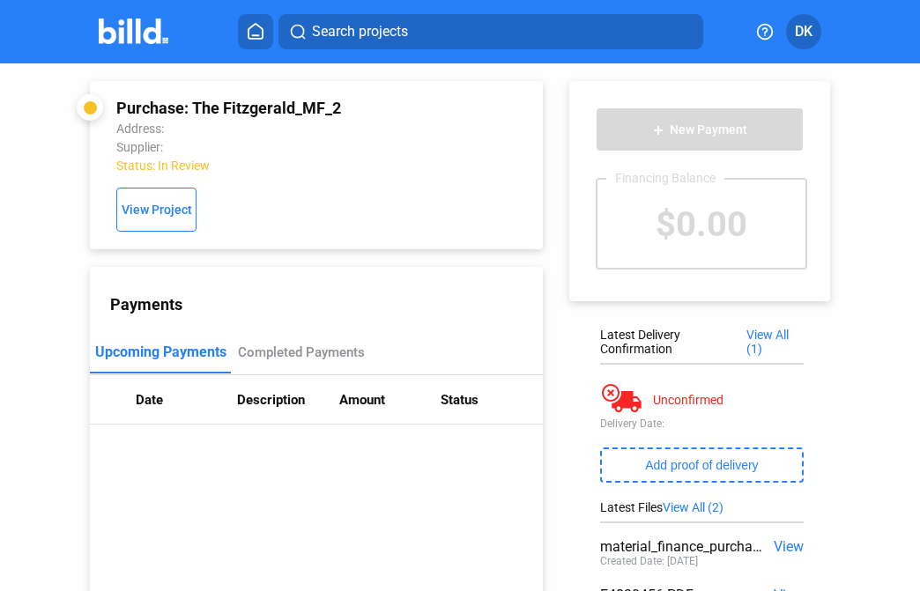
click at [35, 153] on div "Purchase: The Fitzgerald_MF_2 Address: Supplier: Status: In Review View Project…" at bounding box center [460, 395] width 920 height 665
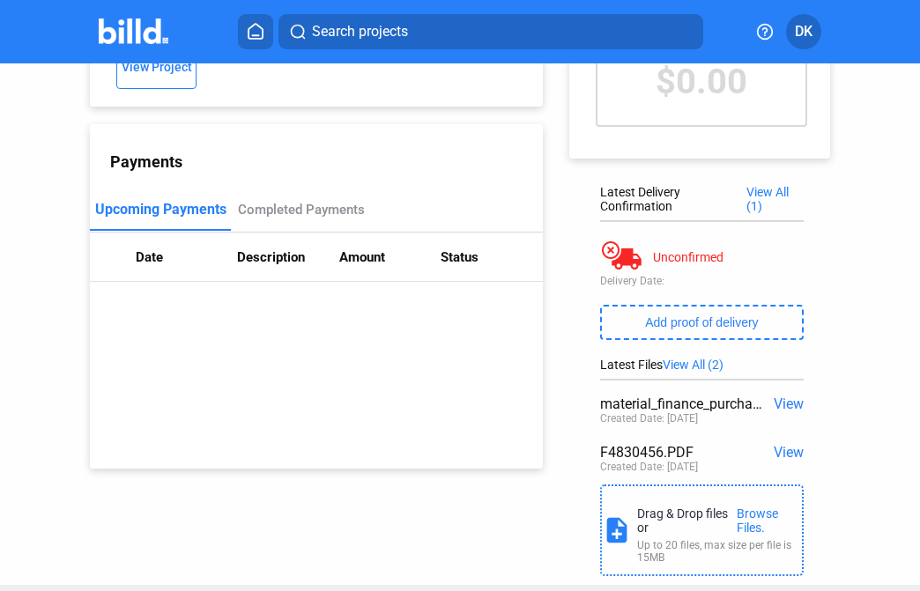
scroll to position [176, 0]
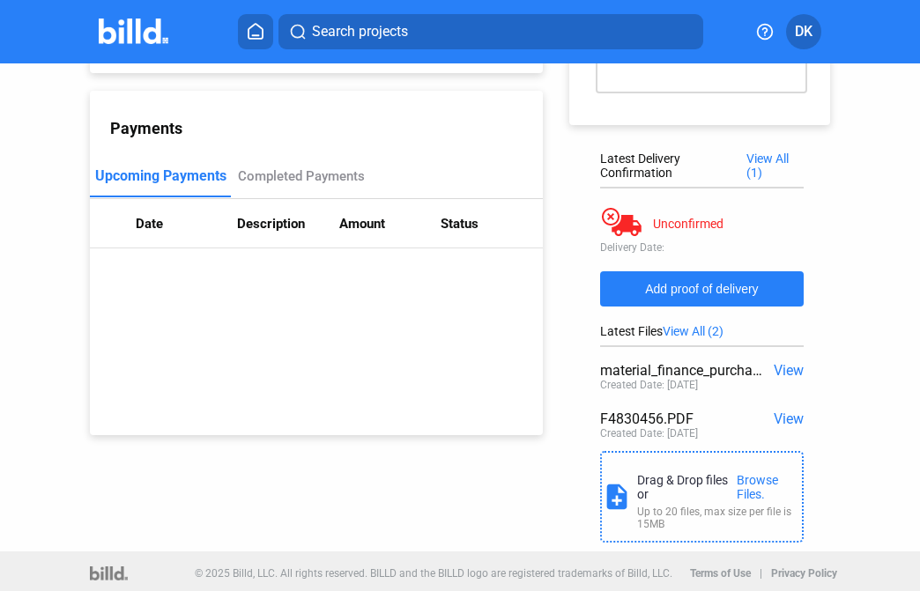
click at [696, 286] on span "Add proof of delivery" at bounding box center [701, 289] width 113 height 14
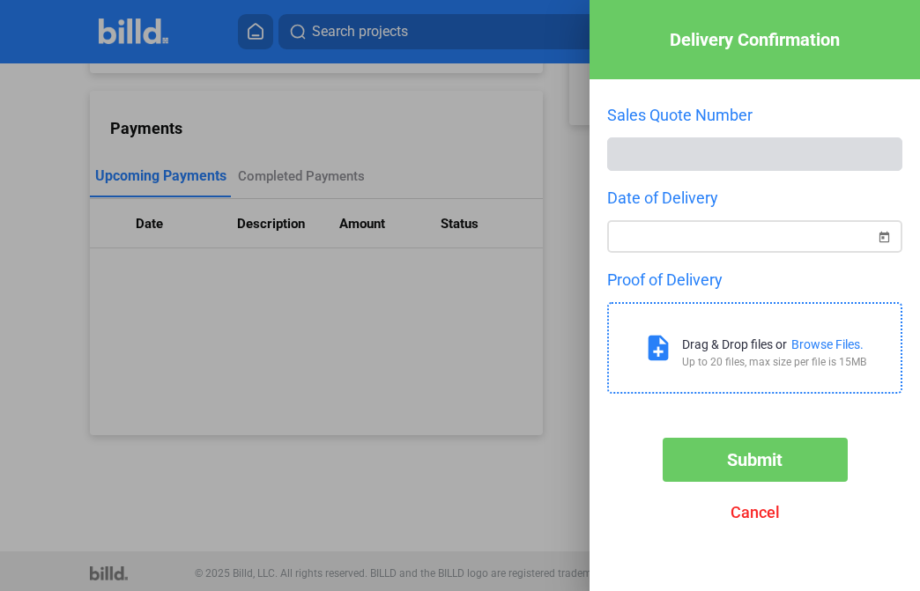
click at [880, 234] on span "Open calendar" at bounding box center [884, 226] width 42 height 42
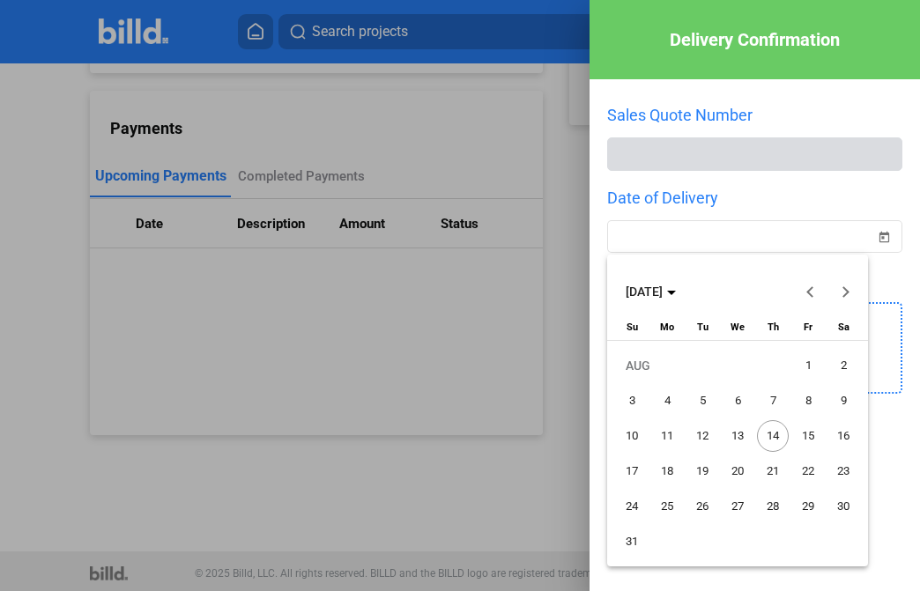
click at [808, 290] on button "Previous month" at bounding box center [810, 291] width 35 height 35
click at [807, 473] on span "20" at bounding box center [808, 472] width 32 height 32
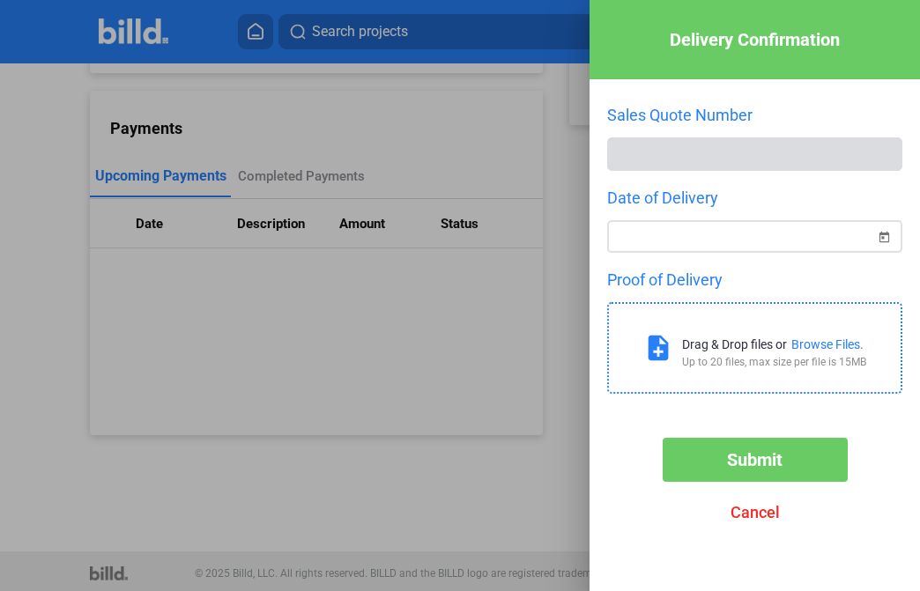
click at [883, 236] on span "Open calendar" at bounding box center [884, 226] width 42 height 42
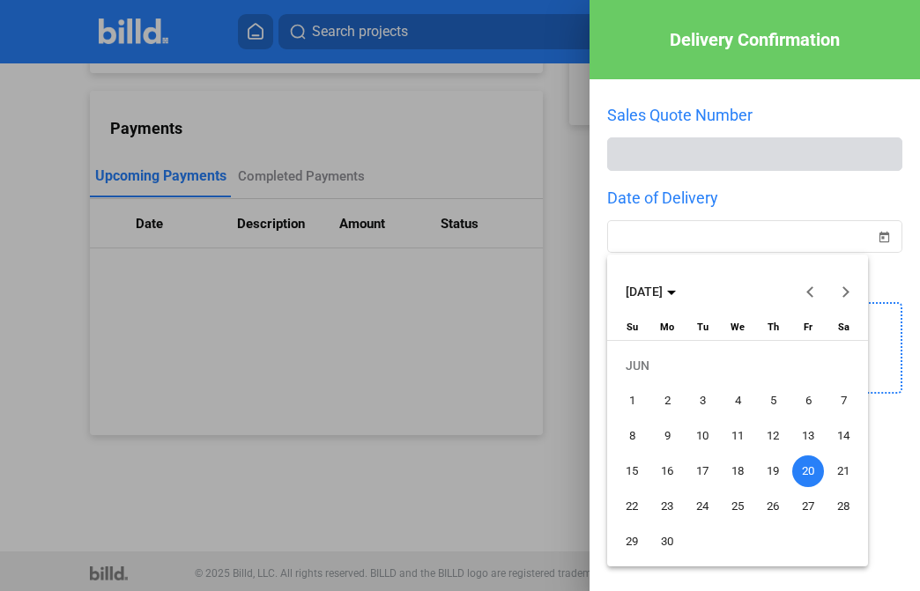
click at [777, 470] on span "19" at bounding box center [773, 472] width 32 height 32
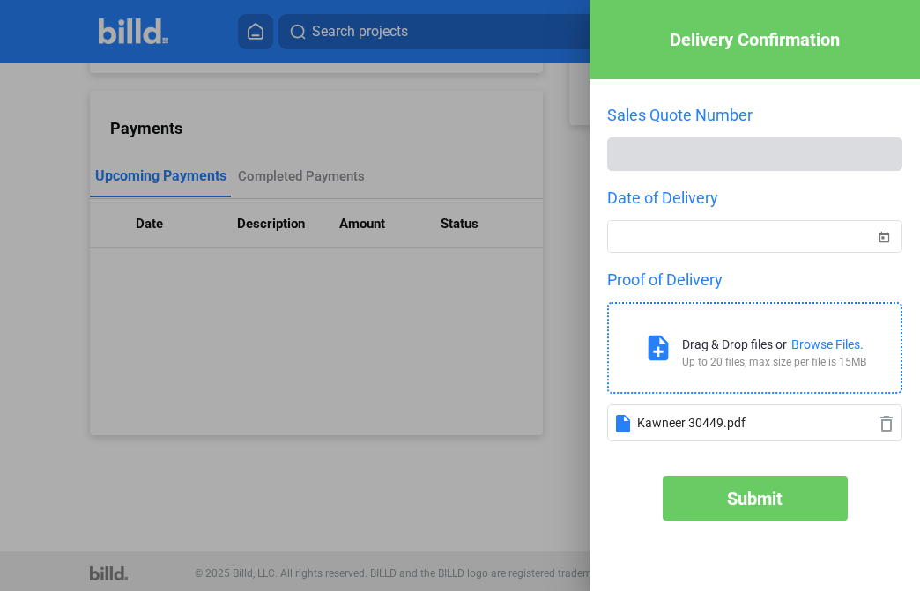
click at [755, 491] on span "Submit" at bounding box center [755, 498] width 56 height 21
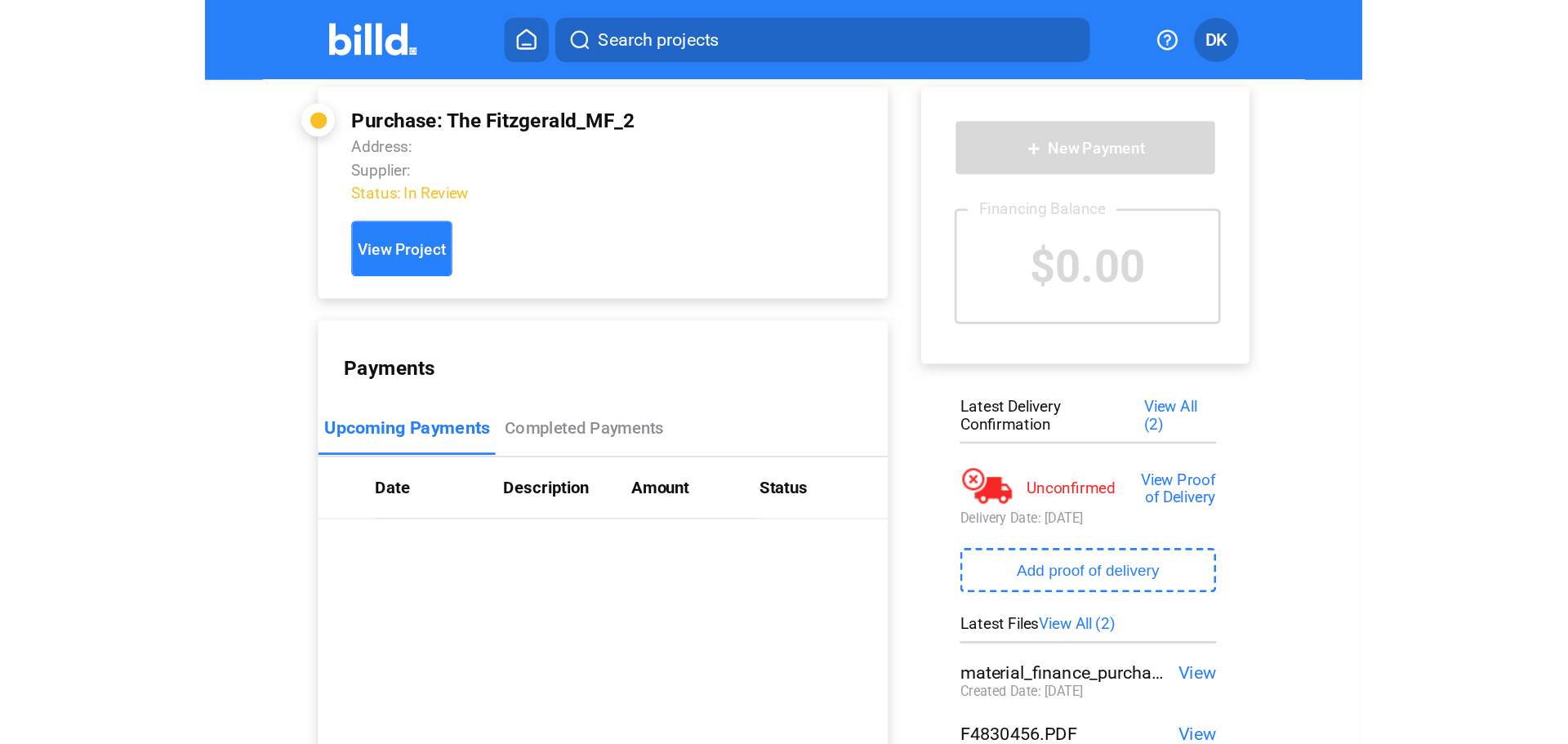
scroll to position [0, 0]
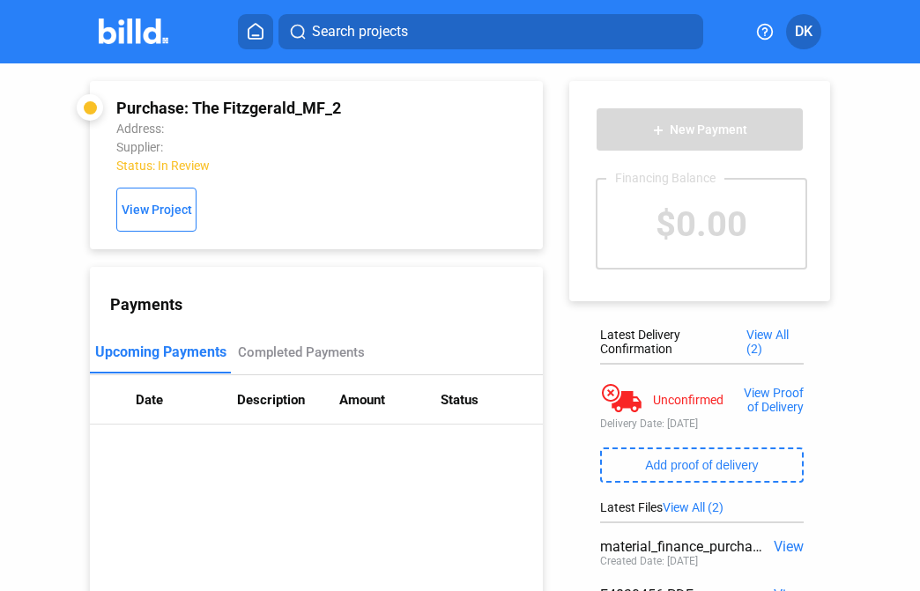
click at [129, 18] on div at bounding box center [152, 32] width 107 height 28
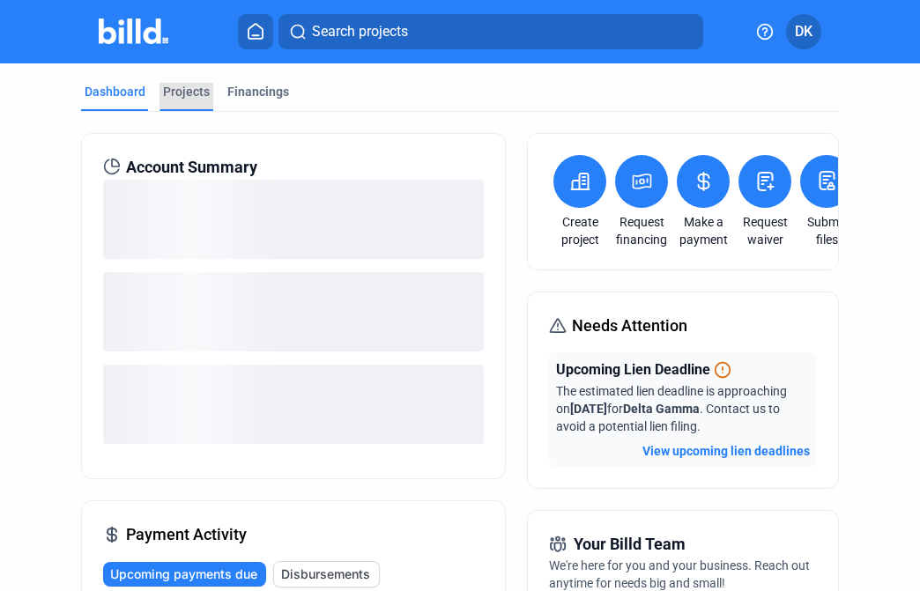
click at [182, 86] on div "Projects" at bounding box center [186, 92] width 47 height 18
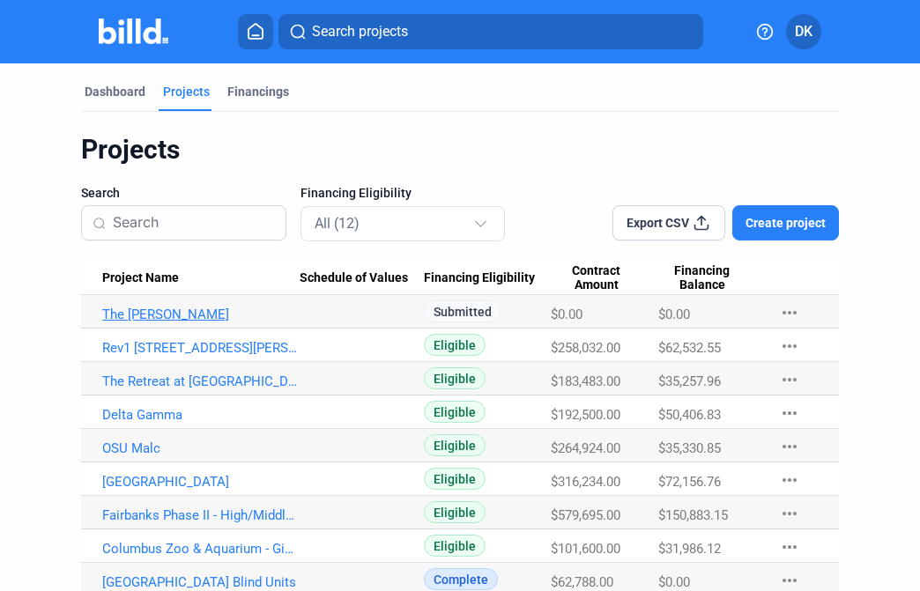
click at [115, 314] on link "The Fitzgerald" at bounding box center [200, 315] width 197 height 16
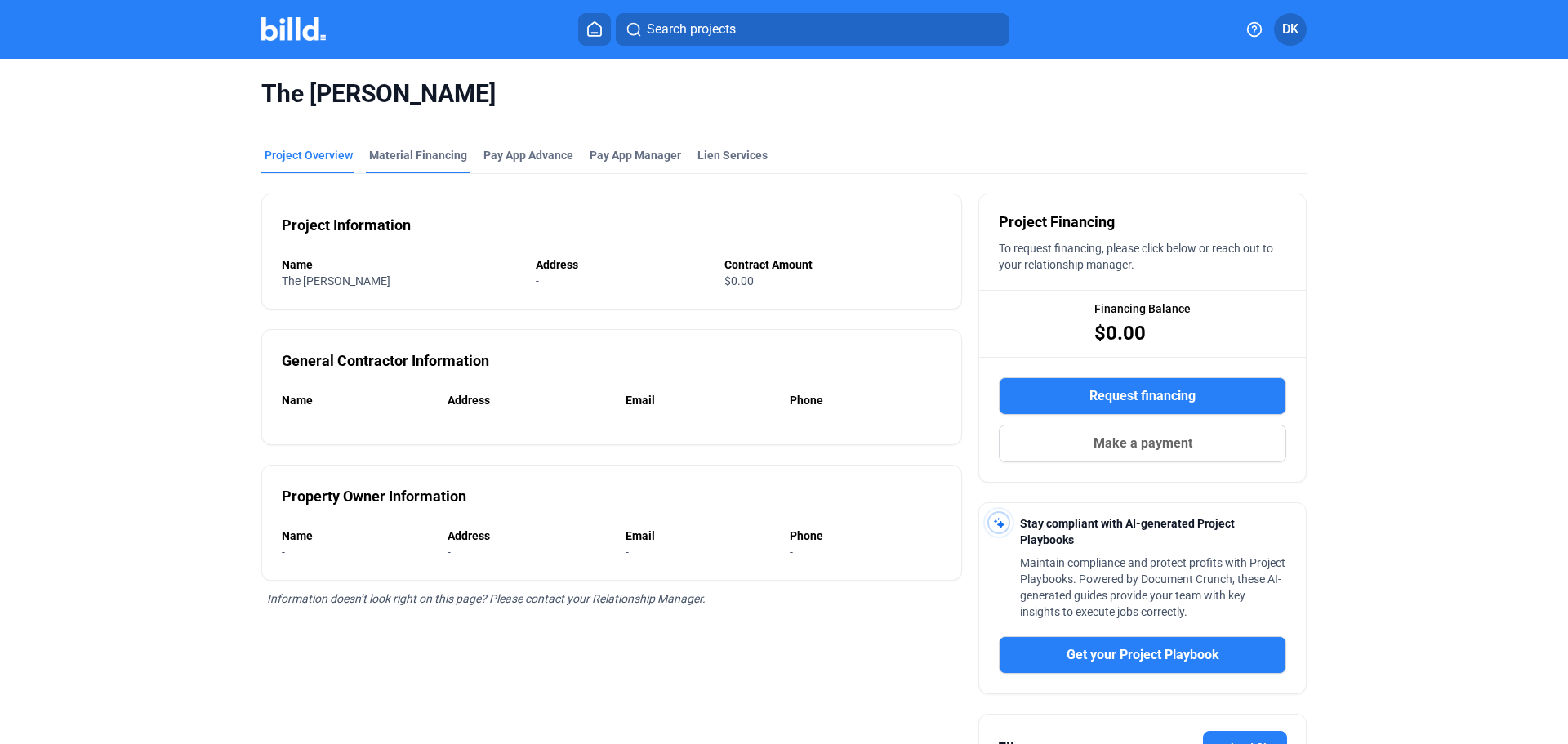
click at [416, 151] on div "Material Financing" at bounding box center [418, 156] width 98 height 17
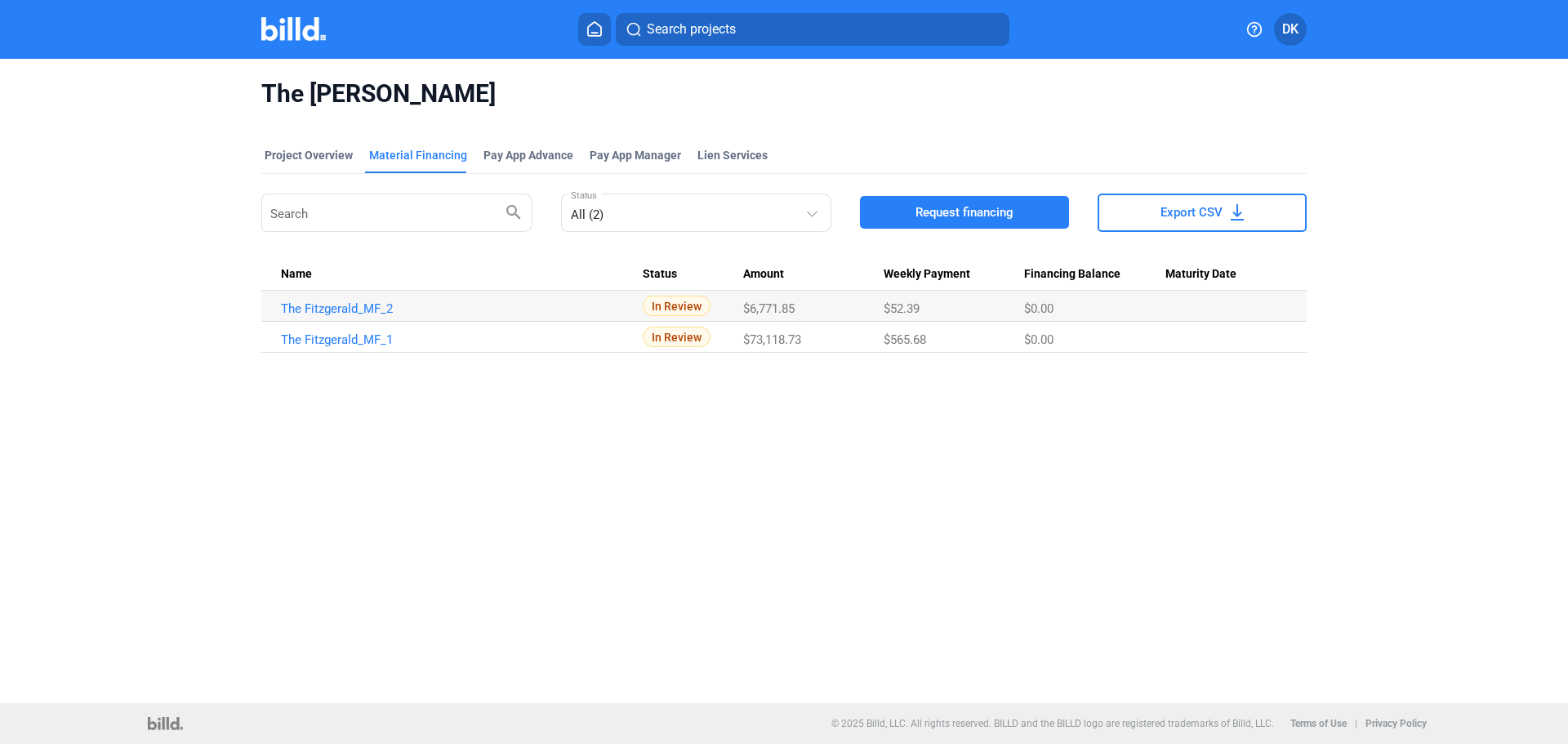
click at [161, 475] on div "The Fitzgerald Project Overview Material Financing Pay App Advance Pay App Mana…" at bounding box center [784, 381] width 1568 height 645
